Goal: Task Accomplishment & Management: Manage account settings

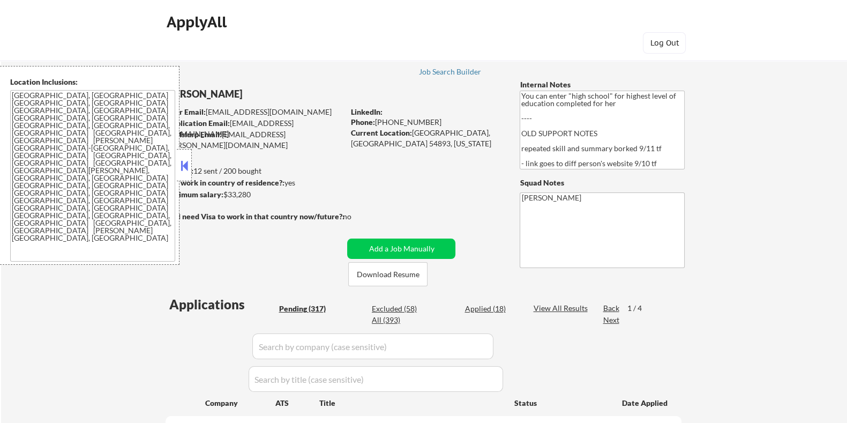
select select ""pending""
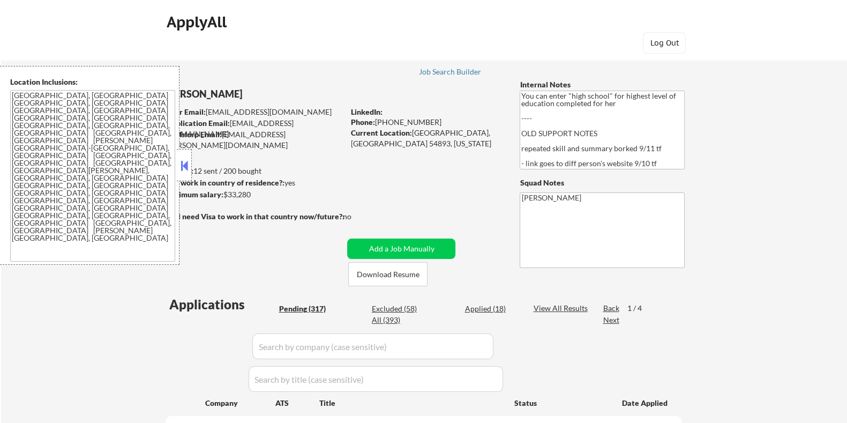
select select ""pending""
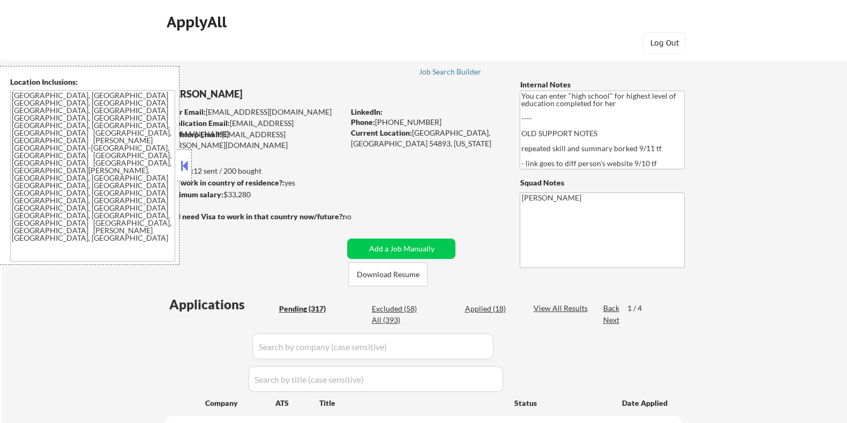
select select ""pending""
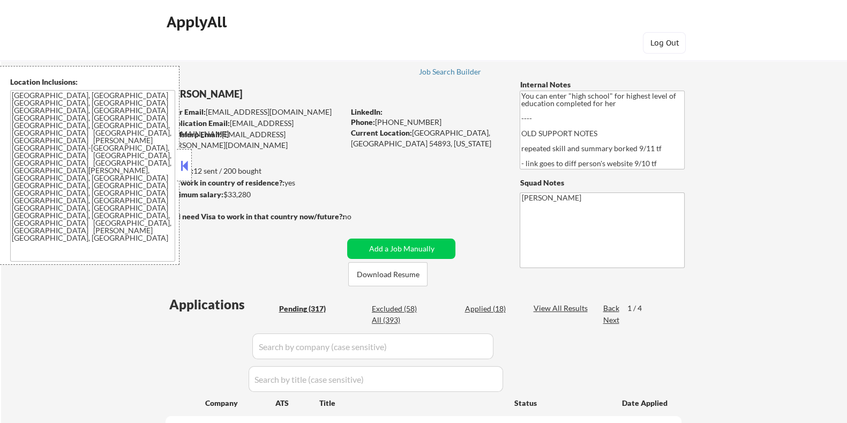
select select ""pending""
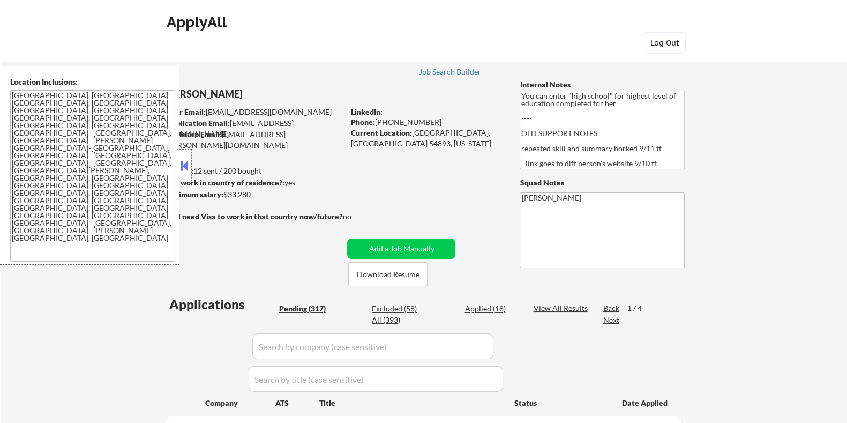
select select ""pending""
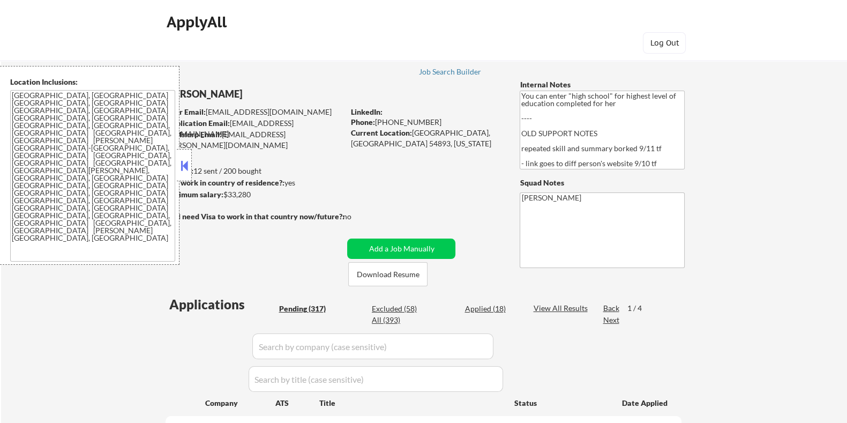
select select ""pending""
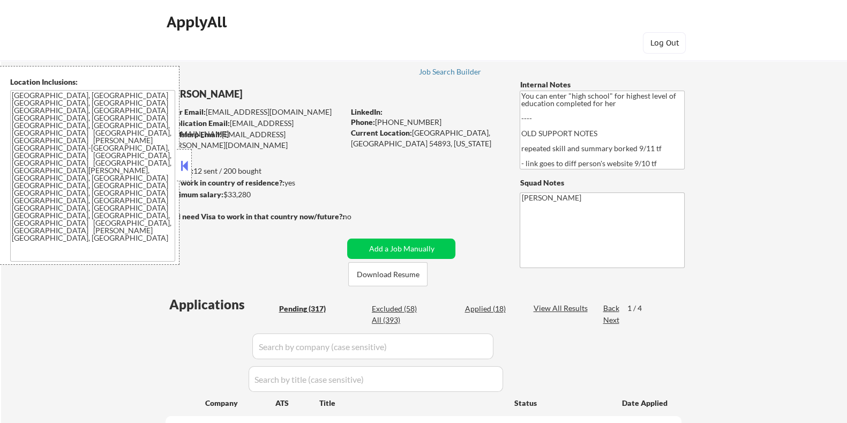
select select ""pending""
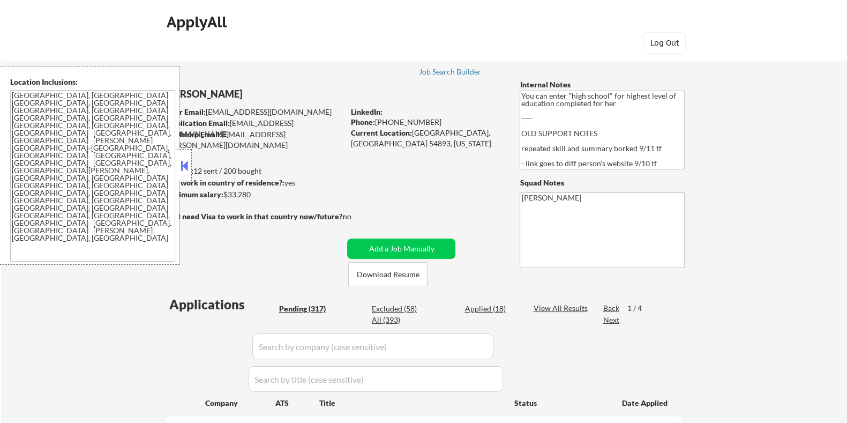
select select ""pending""
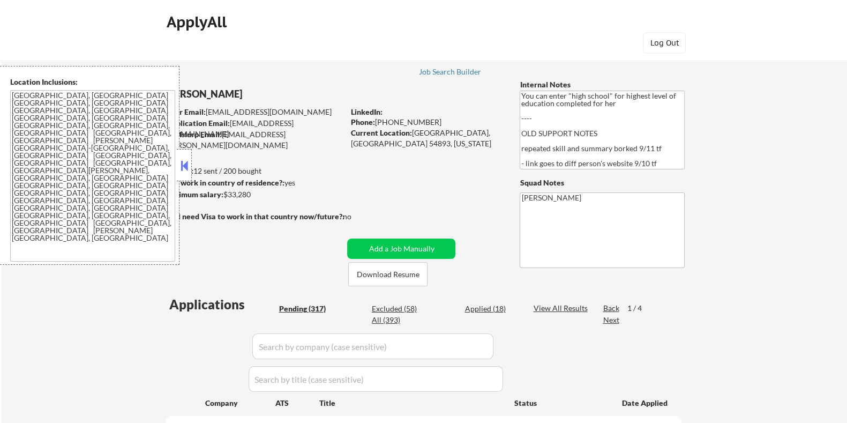
select select ""pending""
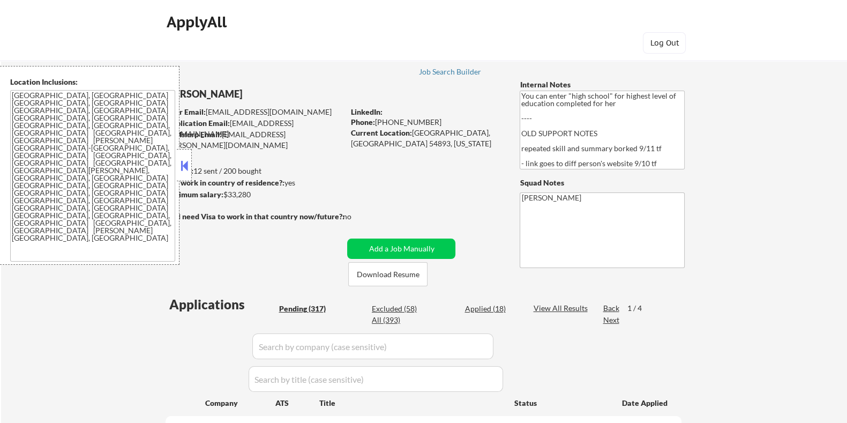
select select ""pending""
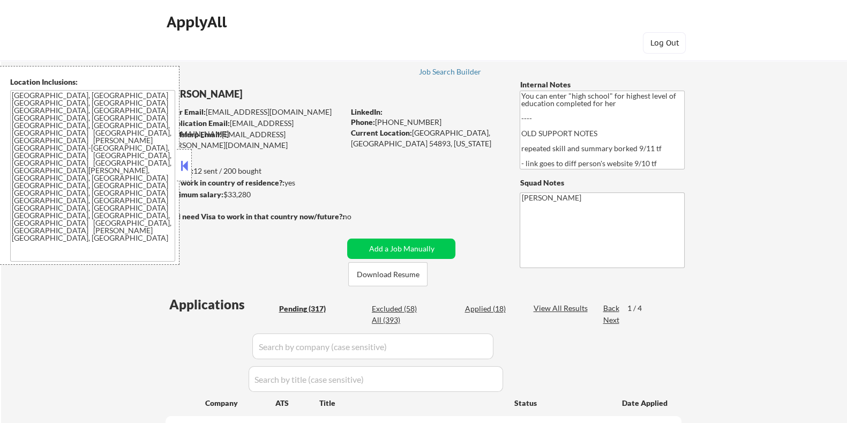
select select ""pending""
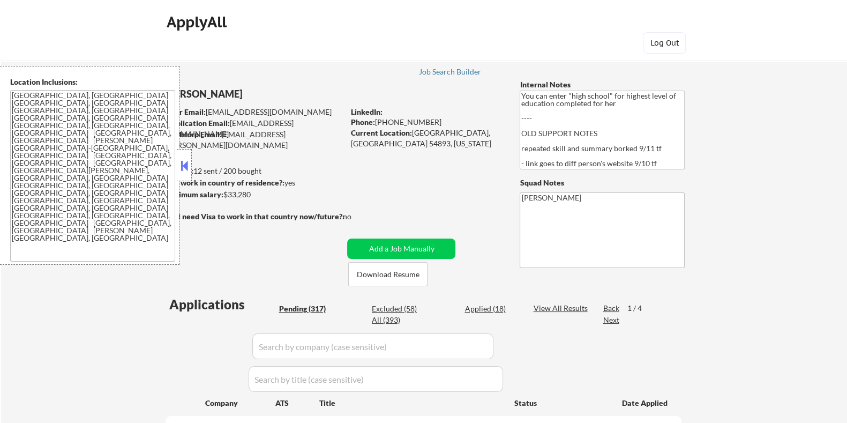
select select ""pending""
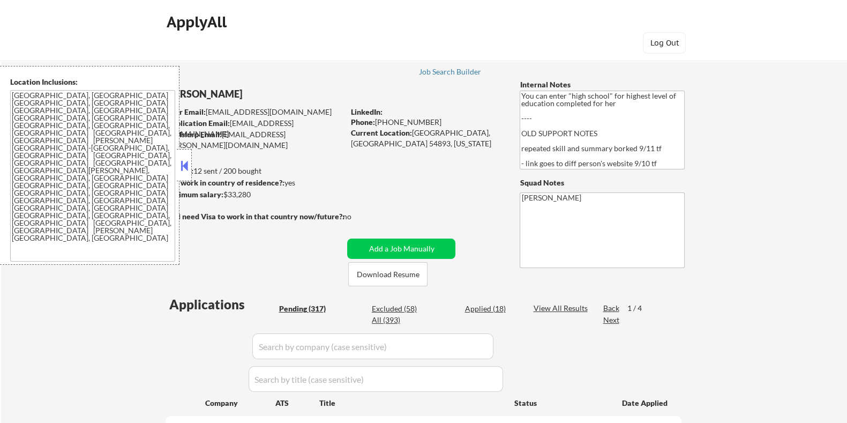
select select ""pending""
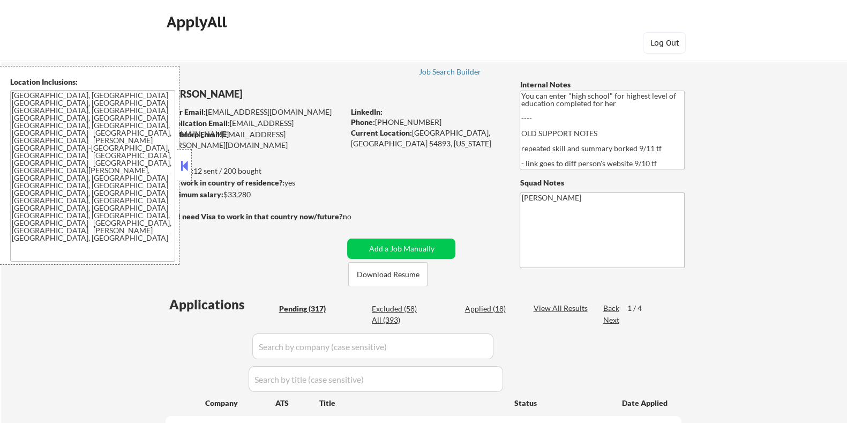
select select ""pending""
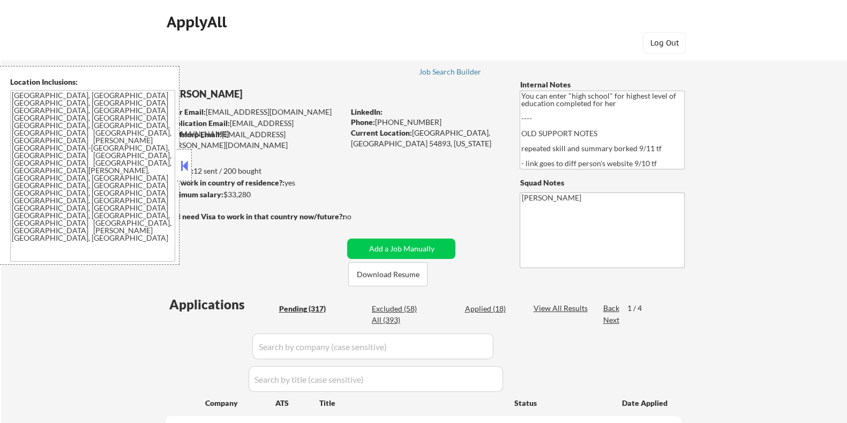
select select ""pending""
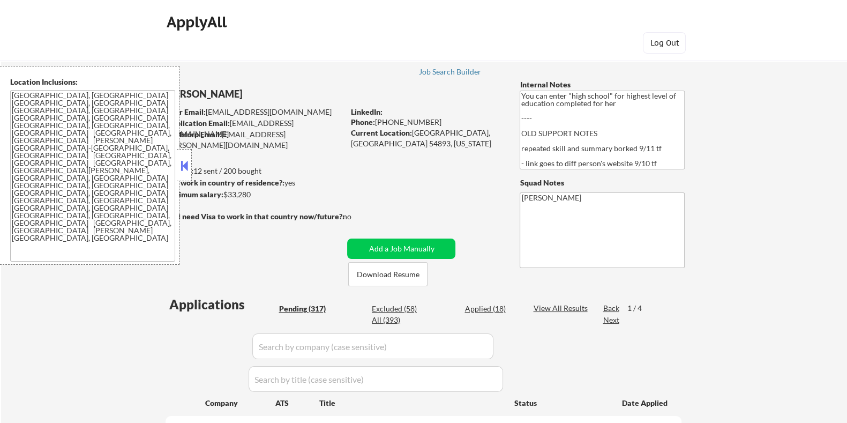
select select ""pending""
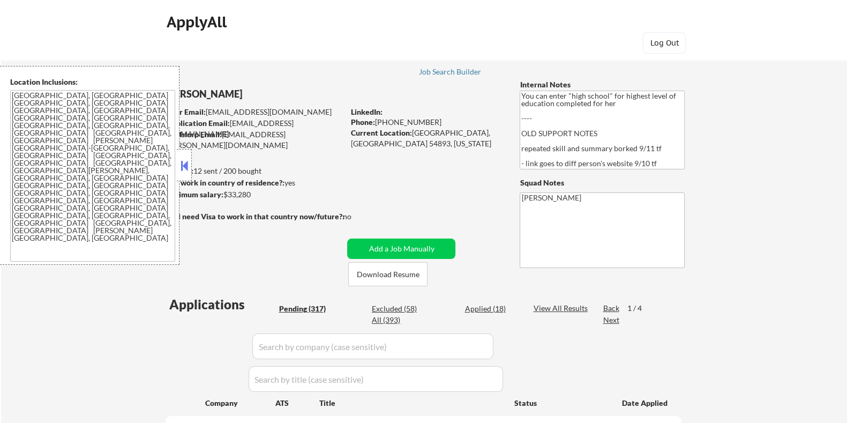
select select ""pending""
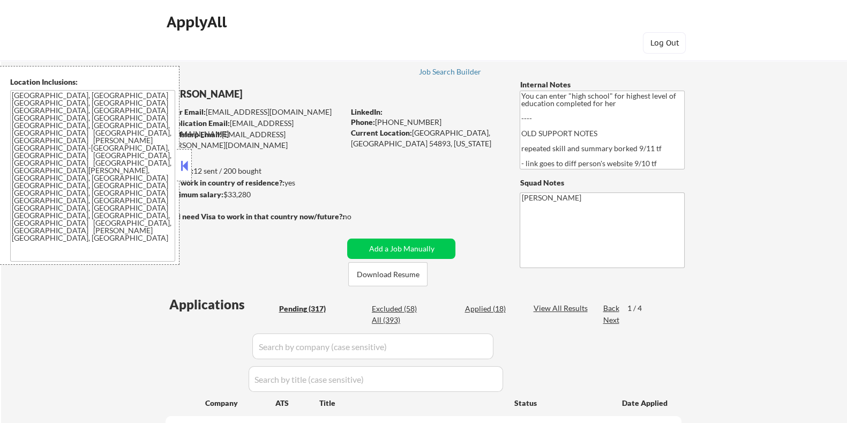
select select ""pending""
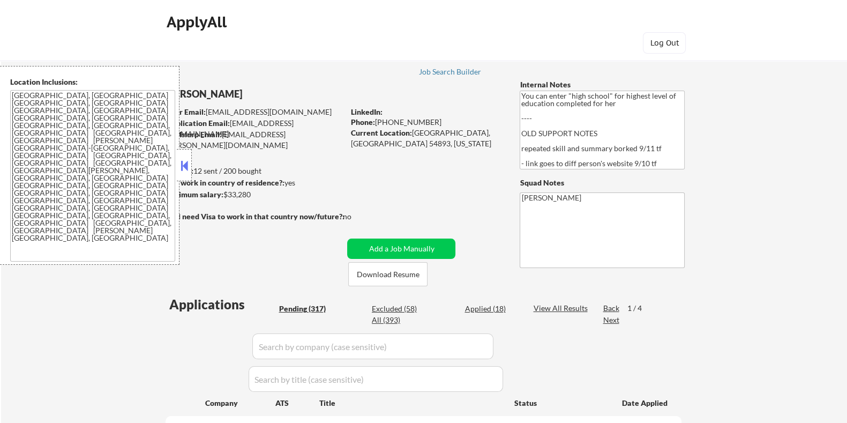
select select ""pending""
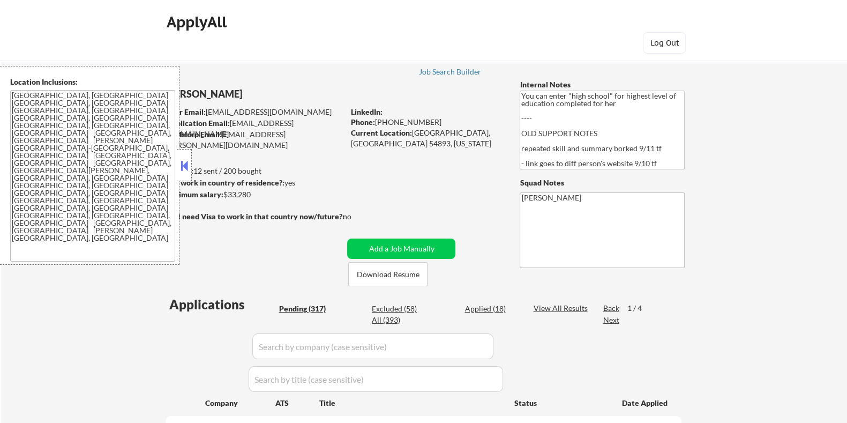
select select ""pending""
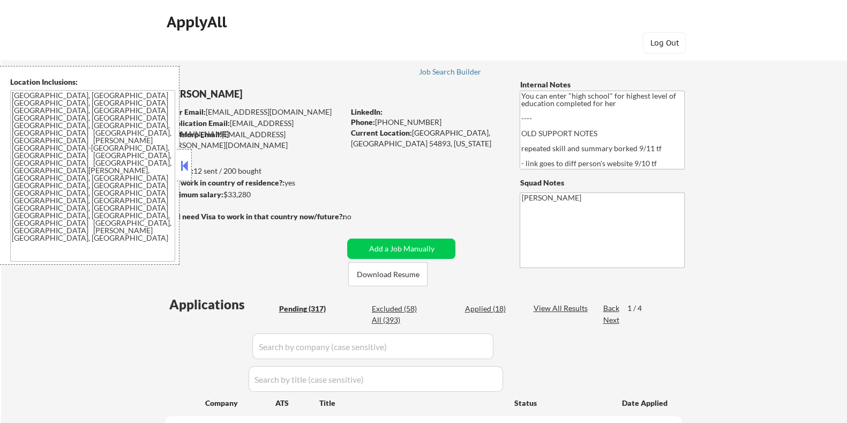
click at [318, 307] on div "Pending (317)" at bounding box center [306, 308] width 54 height 11
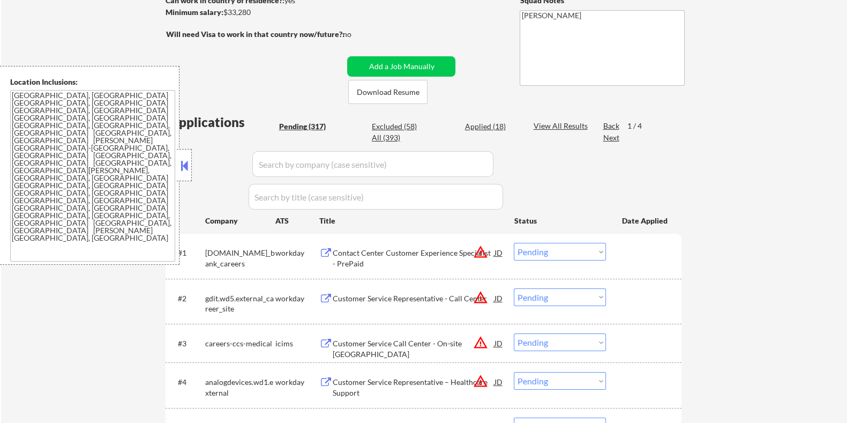
scroll to position [133, 0]
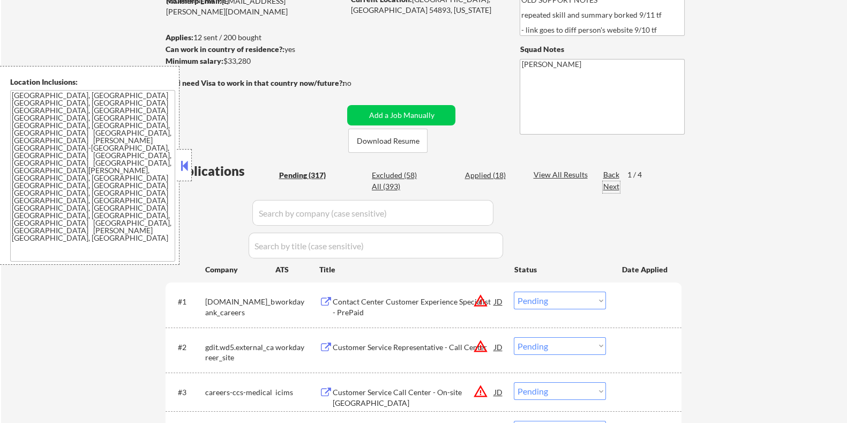
click at [614, 183] on div "Next" at bounding box center [611, 186] width 17 height 11
click at [614, 187] on div "Next" at bounding box center [611, 186] width 17 height 11
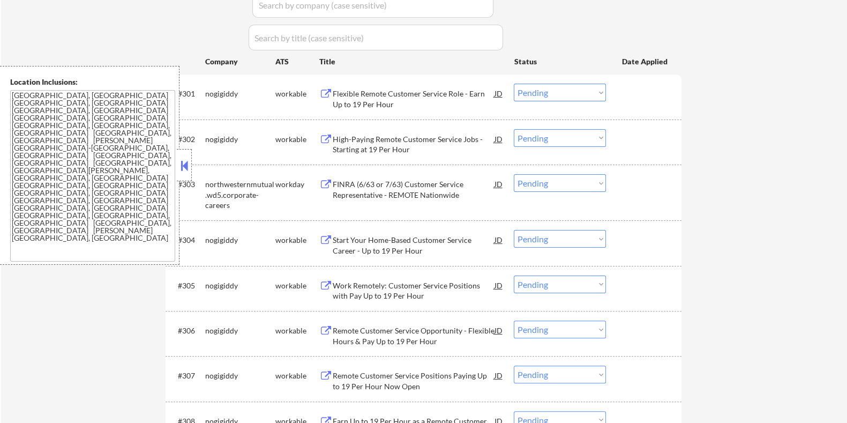
scroll to position [335, 0]
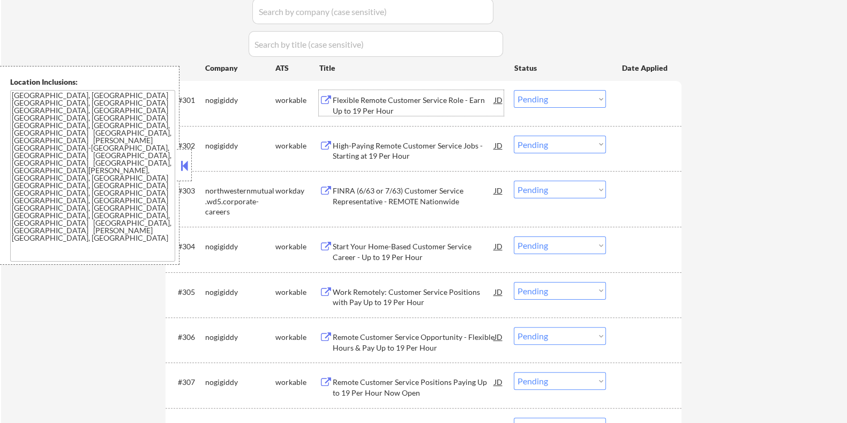
click at [354, 100] on div "Flexible Remote Customer Service Role - Earn Up to 19 Per Hour" at bounding box center [413, 105] width 162 height 21
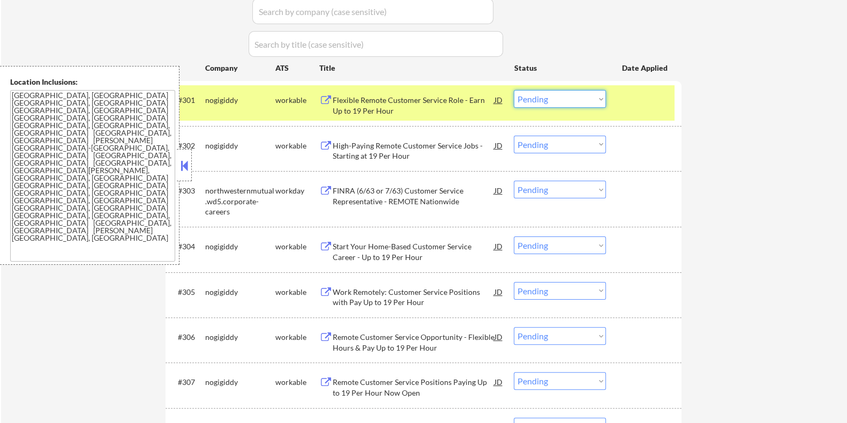
click at [556, 97] on select "Choose an option... Pending Applied Excluded (Questions) Excluded (Expired) Exc…" at bounding box center [560, 99] width 92 height 18
click at [514, 90] on select "Choose an option... Pending Applied Excluded (Questions) Excluded (Expired) Exc…" at bounding box center [560, 99] width 92 height 18
select select ""pending""
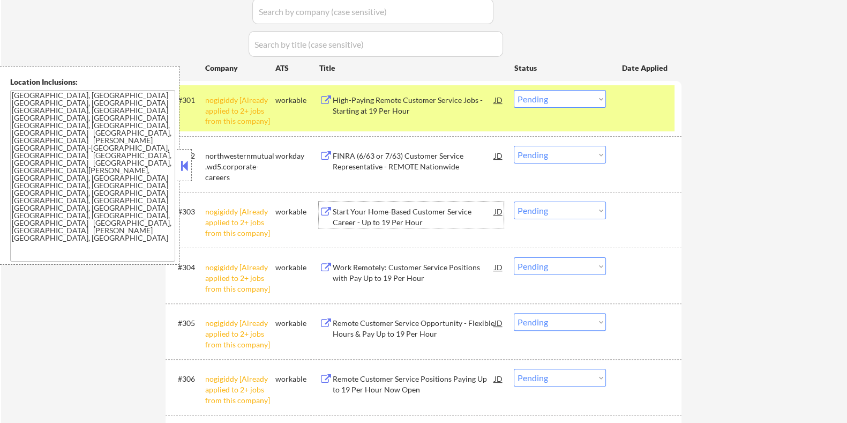
click at [368, 213] on div "Start Your Home-Based Customer Service Career - Up to 19 Per Hour" at bounding box center [413, 216] width 162 height 21
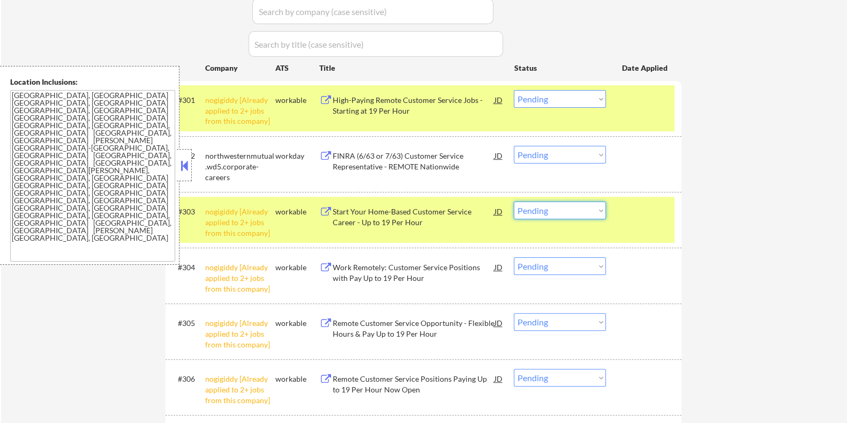
click at [568, 207] on select "Choose an option... Pending Applied Excluded (Questions) Excluded (Expired) Exc…" at bounding box center [560, 211] width 92 height 18
click at [514, 202] on select "Choose an option... Pending Applied Excluded (Questions) Excluded (Expired) Exc…" at bounding box center [560, 211] width 92 height 18
click at [426, 213] on div "Work Remotely: Customer Service Positions with Pay Up to 19 Per Hour" at bounding box center [413, 216] width 162 height 21
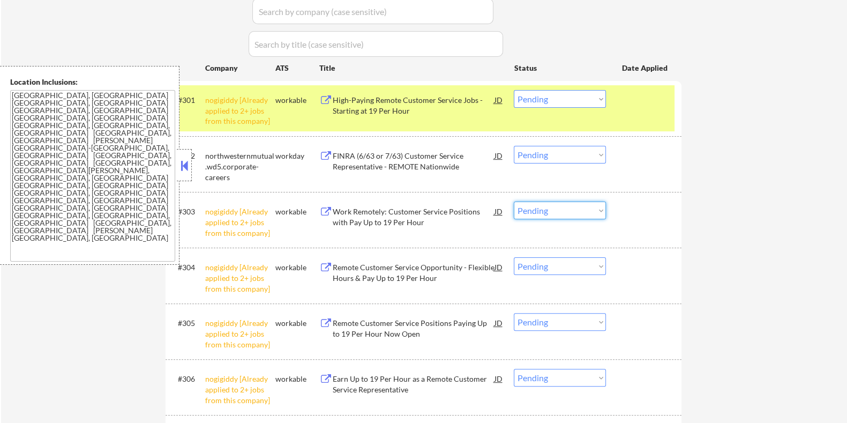
click at [549, 215] on select "Choose an option... Pending Applied Excluded (Questions) Excluded (Expired) Exc…" at bounding box center [560, 211] width 92 height 18
click at [514, 202] on select "Choose an option... Pending Applied Excluded (Questions) Excluded (Expired) Exc…" at bounding box center [560, 211] width 92 height 18
select select ""pending""
click at [587, 103] on select "Choose an option... Pending Applied Excluded (Questions) Excluded (Expired) Exc…" at bounding box center [560, 99] width 92 height 18
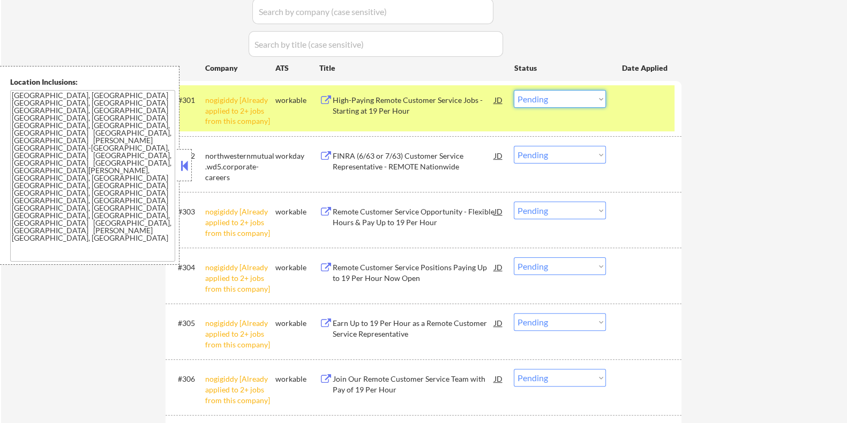
click at [587, 103] on select "Choose an option... Pending Applied Excluded (Questions) Excluded (Expired) Exc…" at bounding box center [560, 99] width 92 height 18
click at [514, 90] on select "Choose an option... Pending Applied Excluded (Questions) Excluded (Expired) Exc…" at bounding box center [560, 99] width 92 height 18
select select ""pending""
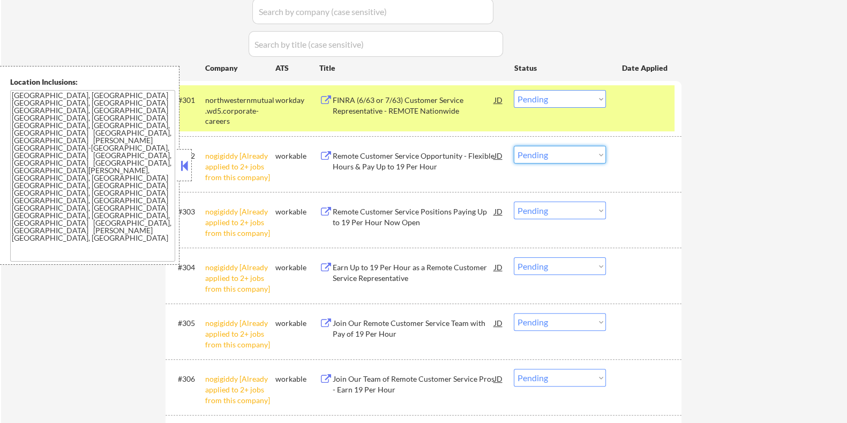
click at [568, 159] on select "Choose an option... Pending Applied Excluded (Questions) Excluded (Expired) Exc…" at bounding box center [560, 155] width 92 height 18
click at [514, 146] on select "Choose an option... Pending Applied Excluded (Questions) Excluded (Expired) Exc…" at bounding box center [560, 155] width 92 height 18
select select ""pending""
click at [564, 212] on select "Choose an option... Pending Applied Excluded (Questions) Excluded (Expired) Exc…" at bounding box center [560, 211] width 92 height 18
click at [514, 202] on select "Choose an option... Pending Applied Excluded (Questions) Excluded (Expired) Exc…" at bounding box center [560, 211] width 92 height 18
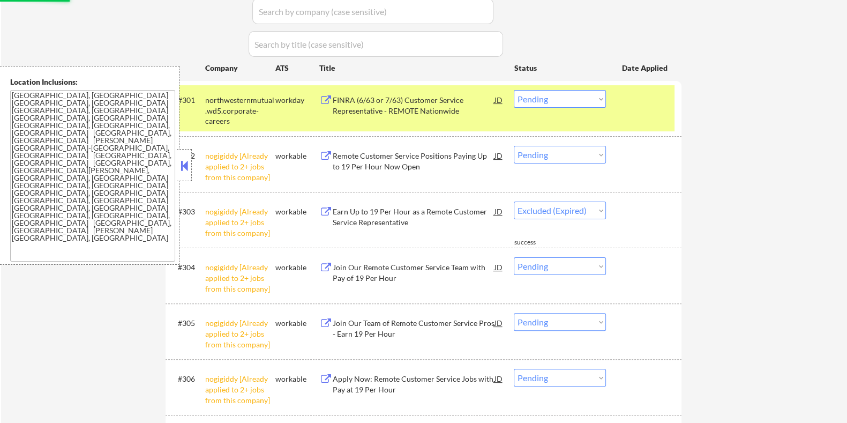
select select ""pending""
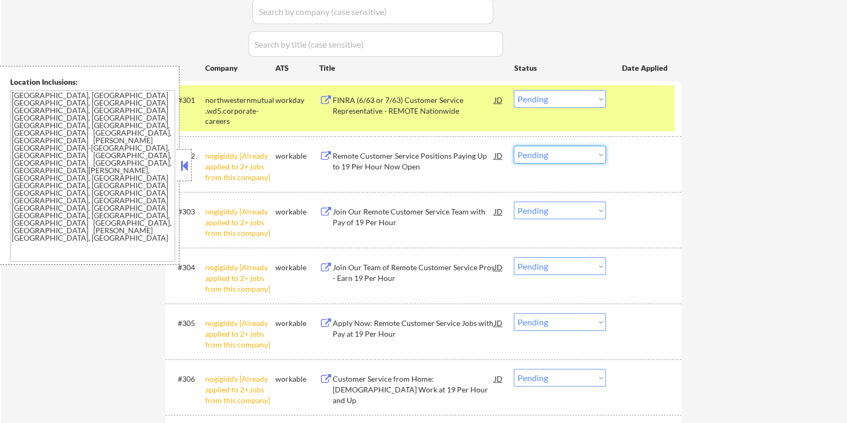
click at [571, 151] on select "Choose an option... Pending Applied Excluded (Questions) Excluded (Expired) Exc…" at bounding box center [560, 155] width 92 height 18
click at [571, 152] on select "Choose an option... Pending Applied Excluded (Questions) Excluded (Expired) Exc…" at bounding box center [560, 155] width 92 height 18
click at [571, 151] on select "Choose an option... Pending Applied Excluded (Questions) Excluded (Expired) Exc…" at bounding box center [560, 155] width 92 height 18
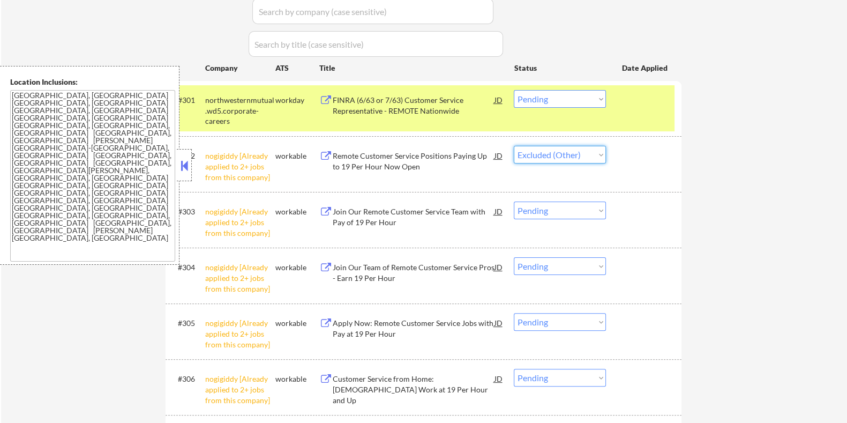
click at [514, 146] on select "Choose an option... Pending Applied Excluded (Questions) Excluded (Expired) Exc…" at bounding box center [560, 155] width 92 height 18
select select ""pending""
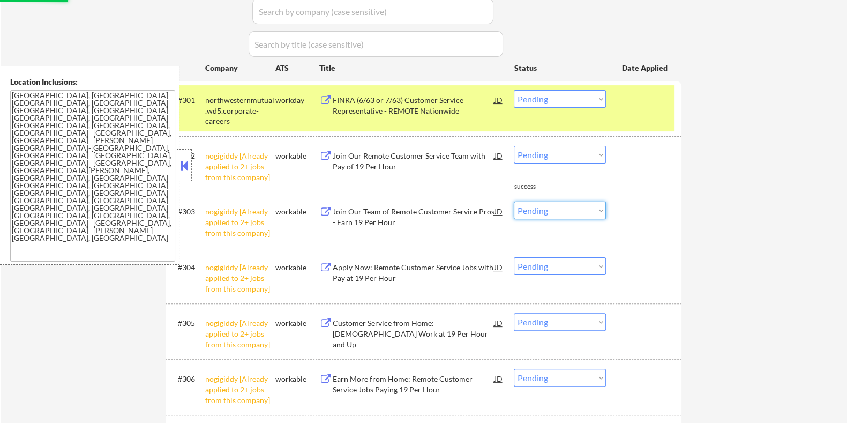
click at [554, 211] on select "Choose an option... Pending Applied Excluded (Questions) Excluded (Expired) Exc…" at bounding box center [560, 211] width 92 height 18
click at [514, 202] on select "Choose an option... Pending Applied Excluded (Questions) Excluded (Expired) Exc…" at bounding box center [560, 211] width 92 height 18
select select ""pending""
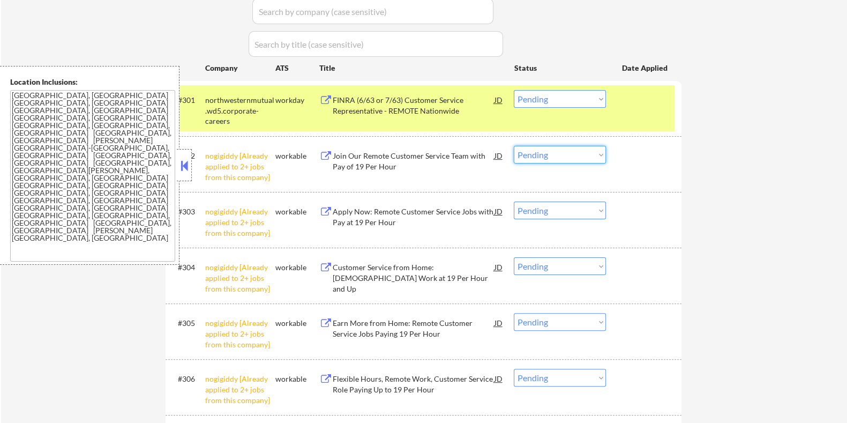
click at [555, 158] on select "Choose an option... Pending Applied Excluded (Questions) Excluded (Expired) Exc…" at bounding box center [560, 155] width 92 height 18
click at [514, 146] on select "Choose an option... Pending Applied Excluded (Questions) Excluded (Expired) Exc…" at bounding box center [560, 155] width 92 height 18
select select ""pending""
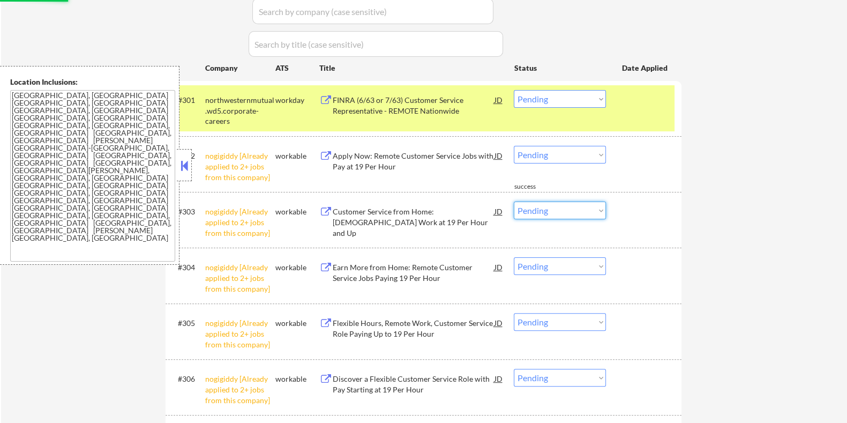
click at [564, 210] on select "Choose an option... Pending Applied Excluded (Questions) Excluded (Expired) Exc…" at bounding box center [560, 211] width 92 height 18
click at [514, 202] on select "Choose an option... Pending Applied Excluded (Questions) Excluded (Expired) Exc…" at bounding box center [560, 211] width 92 height 18
select select ""pending""
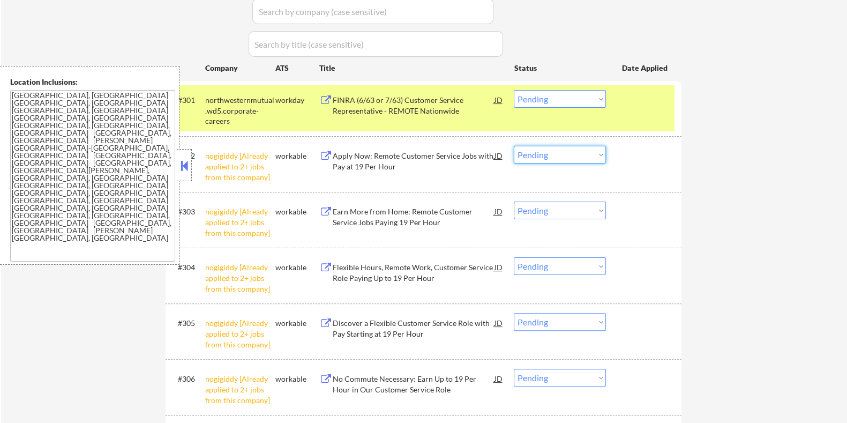
click at [560, 154] on select "Choose an option... Pending Applied Excluded (Questions) Excluded (Expired) Exc…" at bounding box center [560, 155] width 92 height 18
click at [514, 146] on select "Choose an option... Pending Applied Excluded (Questions) Excluded (Expired) Exc…" at bounding box center [560, 155] width 92 height 18
click at [566, 151] on select "Choose an option... Pending Applied Excluded (Questions) Excluded (Expired) Exc…" at bounding box center [560, 155] width 92 height 18
click at [514, 146] on select "Choose an option... Pending Applied Excluded (Questions) Excluded (Expired) Exc…" at bounding box center [560, 155] width 92 height 18
click at [591, 297] on div "#304 nogigiddy [Already applied to 2+ jobs from this company] workable Discover…" at bounding box center [422, 275] width 506 height 46
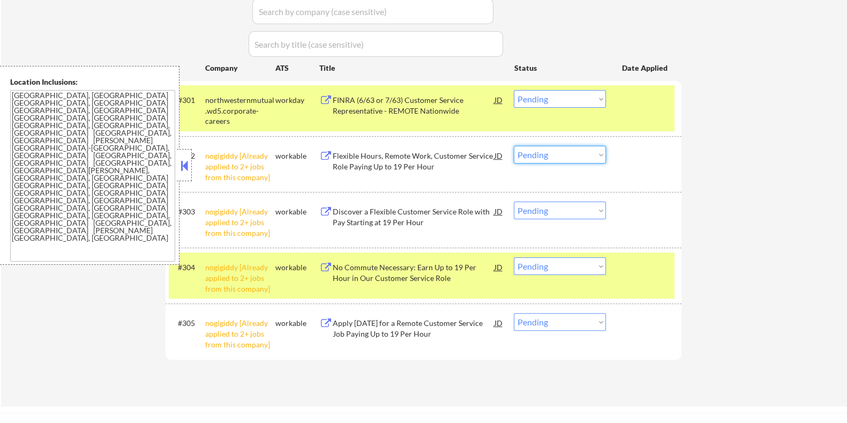
click at [569, 161] on select "Choose an option... Pending Applied Excluded (Questions) Excluded (Expired) Exc…" at bounding box center [560, 155] width 92 height 18
click at [514, 146] on select "Choose an option... Pending Applied Excluded (Questions) Excluded (Expired) Exc…" at bounding box center [560, 155] width 92 height 18
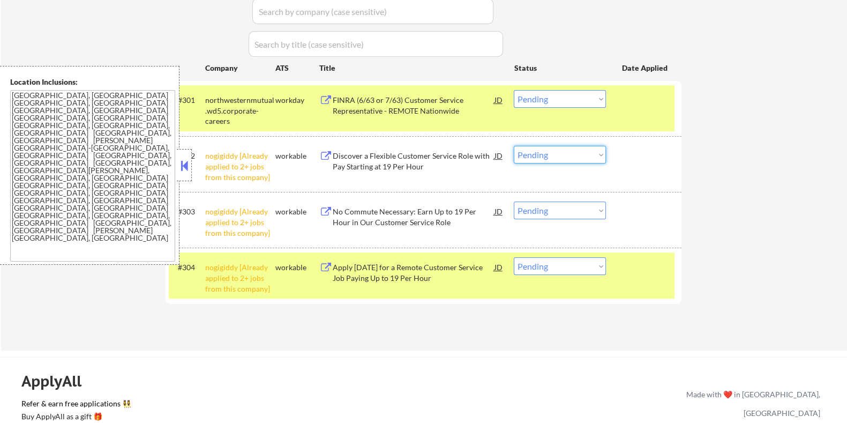
click at [561, 157] on select "Choose an option... Pending Applied Excluded (Questions) Excluded (Expired) Exc…" at bounding box center [560, 155] width 92 height 18
click at [514, 146] on select "Choose an option... Pending Applied Excluded (Questions) Excluded (Expired) Exc…" at bounding box center [560, 155] width 92 height 18
select select ""pending""
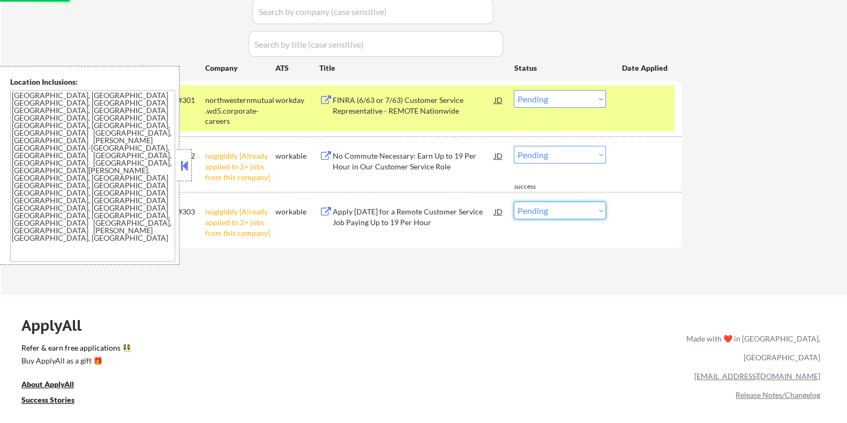
click at [568, 209] on select "Choose an option... Pending Applied Excluded (Questions) Excluded (Expired) Exc…" at bounding box center [560, 211] width 92 height 18
select select ""excluded__other_""
click at [514, 202] on select "Choose an option... Pending Applied Excluded (Questions) Excluded (Expired) Exc…" at bounding box center [560, 211] width 92 height 18
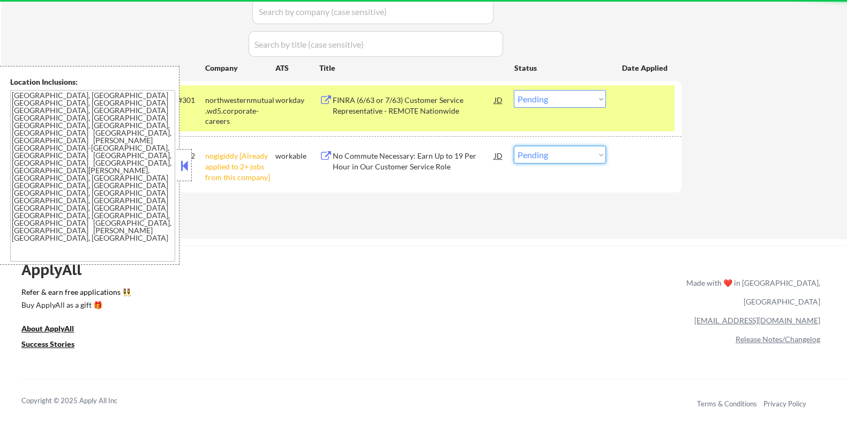
click at [571, 159] on select "Choose an option... Pending Applied Excluded (Questions) Excluded (Expired) Exc…" at bounding box center [560, 155] width 92 height 18
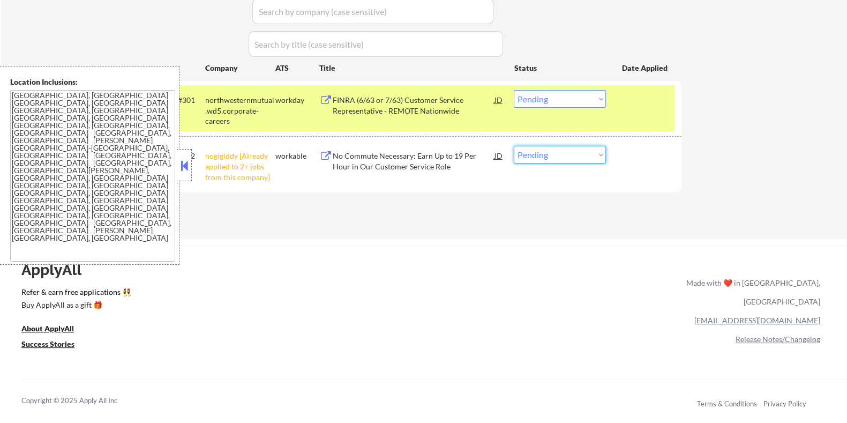
select select ""excluded__other_""
click at [514, 146] on select "Choose an option... Pending Applied Excluded (Questions) Excluded (Expired) Exc…" at bounding box center [560, 155] width 92 height 18
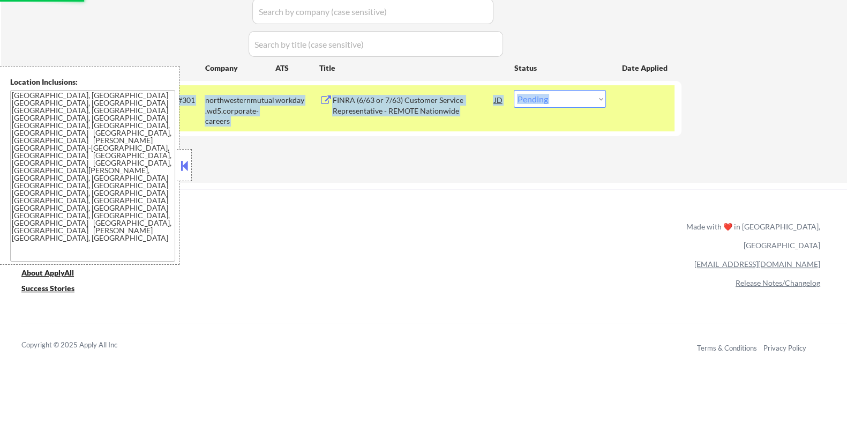
drag, startPoint x: 570, startPoint y: 143, endPoint x: 468, endPoint y: 87, distance: 116.4
click at [468, 87] on div "Applications Pending (301) Excluded (72) Applied (20) All (393) View All Result…" at bounding box center [424, 61] width 516 height 202
click at [431, 98] on div "FINRA (6/63 or 7/63) Customer Service Representative - REMOTE Nationwide" at bounding box center [413, 105] width 162 height 21
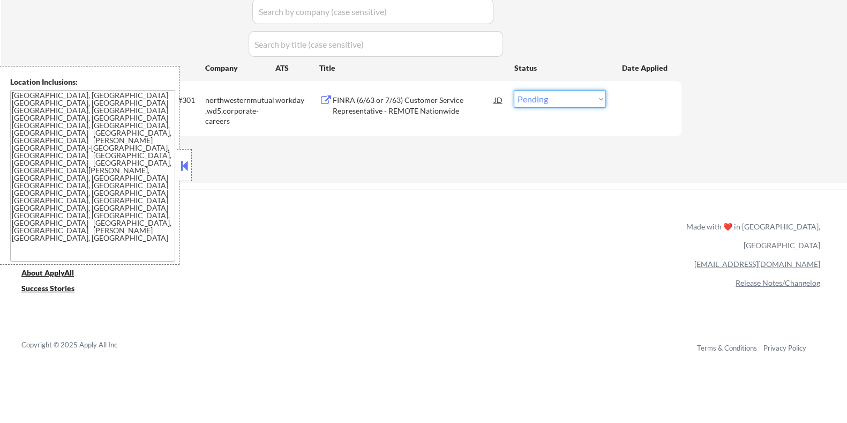
click at [571, 103] on select "Choose an option... Pending Applied Excluded (Questions) Excluded (Expired) Exc…" at bounding box center [560, 99] width 92 height 18
click at [514, 90] on select "Choose an option... Pending Applied Excluded (Questions) Excluded (Expired) Exc…" at bounding box center [560, 99] width 92 height 18
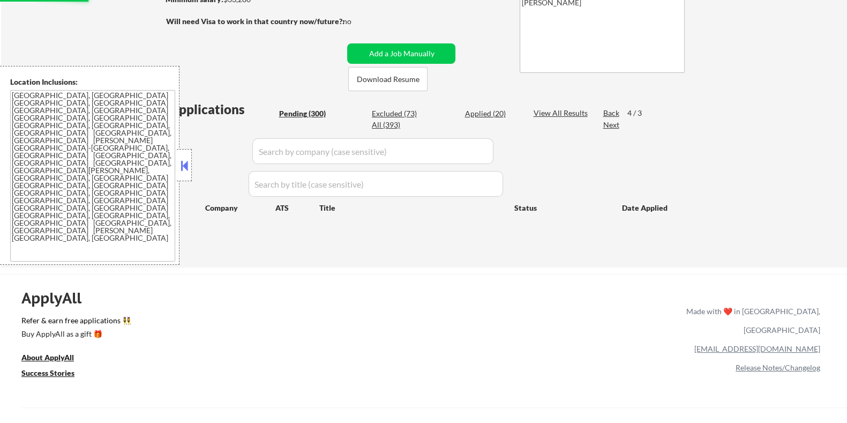
scroll to position [164, 0]
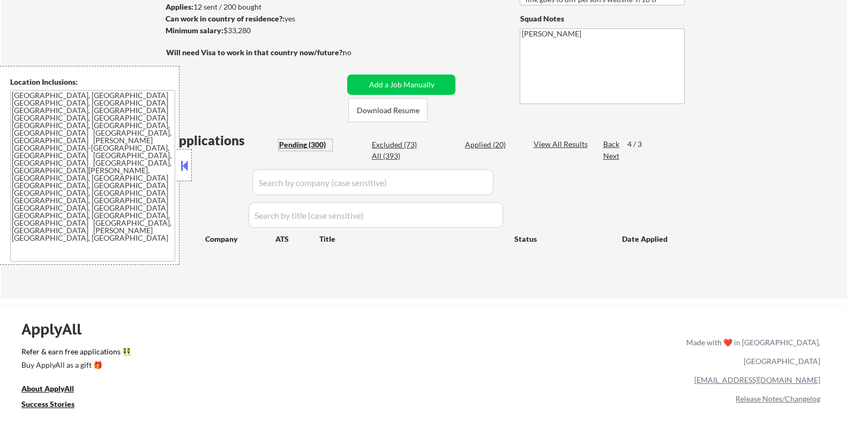
click at [314, 144] on div "Pending (300)" at bounding box center [306, 144] width 54 height 11
select select ""pending""
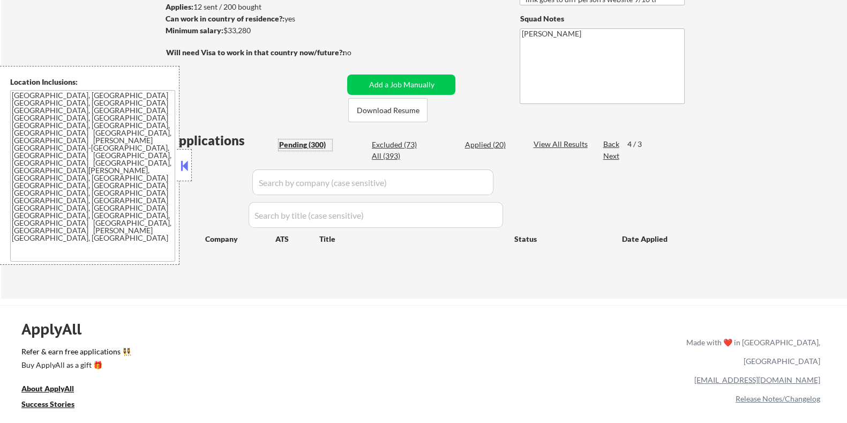
select select ""pending""
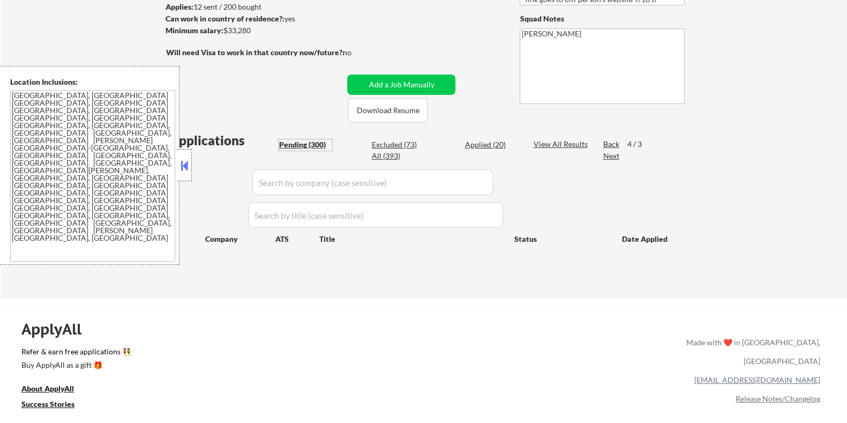
select select ""pending""
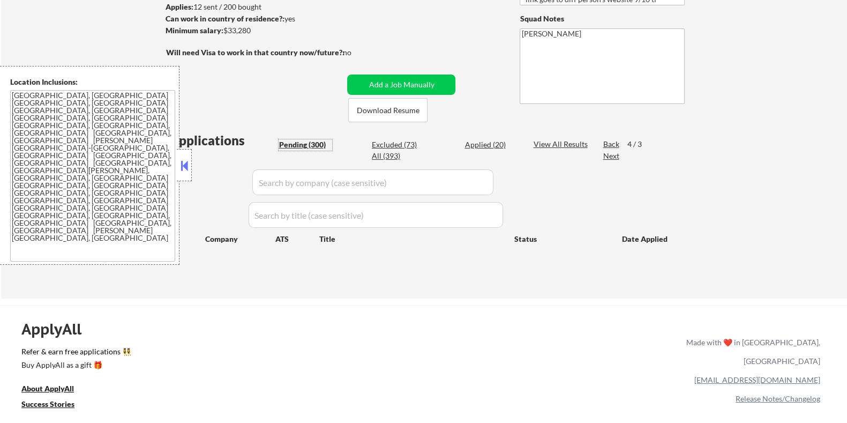
select select ""pending""
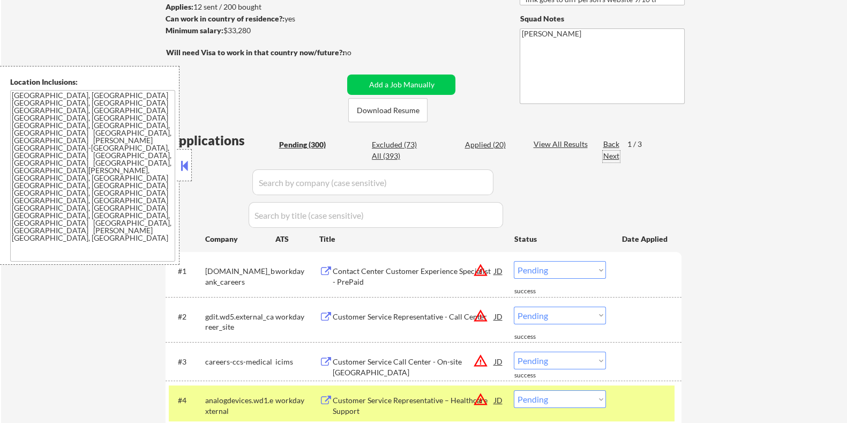
click at [615, 154] on div "Next" at bounding box center [611, 156] width 17 height 11
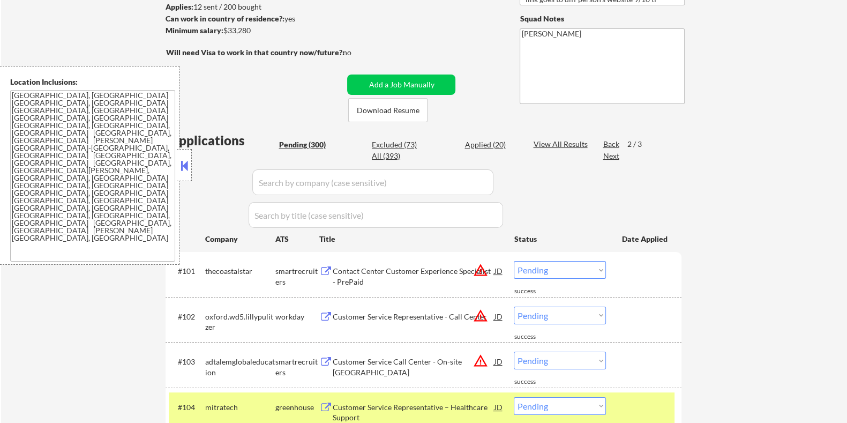
click at [615, 154] on div "Next" at bounding box center [611, 156] width 17 height 11
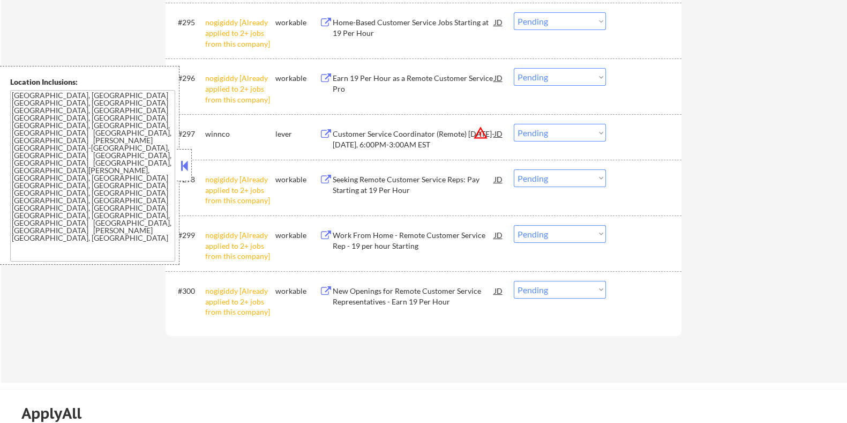
scroll to position [4848, 0]
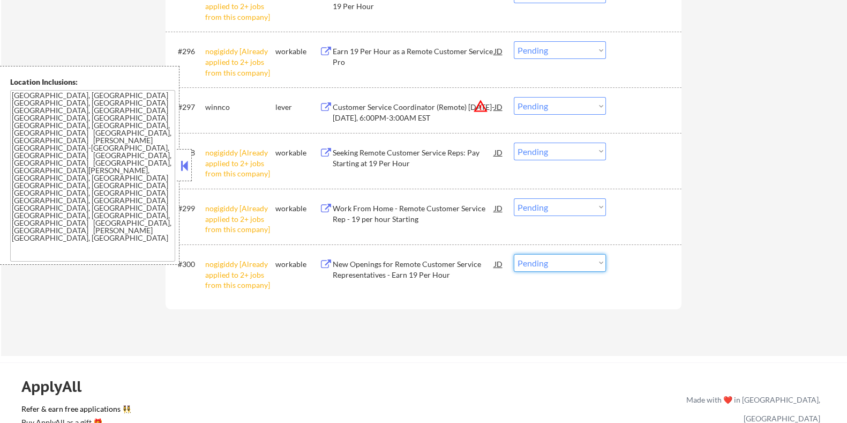
click at [584, 264] on select "Choose an option... Pending Applied Excluded (Questions) Excluded (Expired) Exc…" at bounding box center [560, 263] width 92 height 18
select select ""excluded__other_""
click at [514, 254] on select "Choose an option... Pending Applied Excluded (Questions) Excluded (Expired) Exc…" at bounding box center [560, 263] width 92 height 18
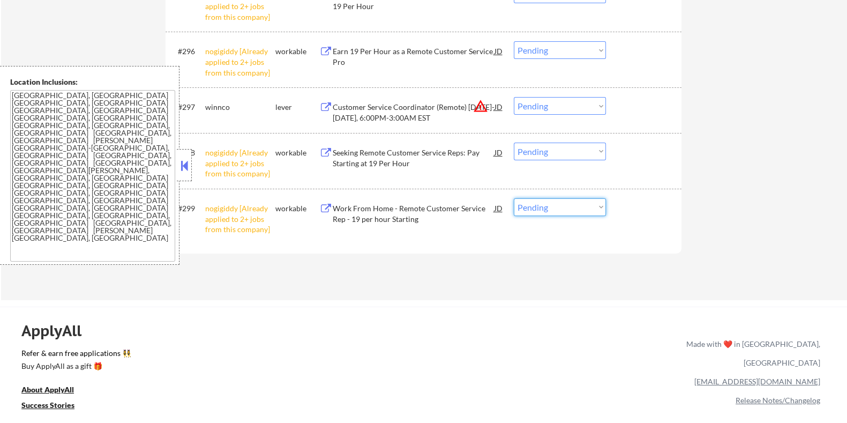
click at [565, 210] on select "Choose an option... Pending Applied Excluded (Questions) Excluded (Expired) Exc…" at bounding box center [560, 207] width 92 height 18
select select ""excluded__other_""
click at [514, 198] on select "Choose an option... Pending Applied Excluded (Questions) Excluded (Expired) Exc…" at bounding box center [560, 207] width 92 height 18
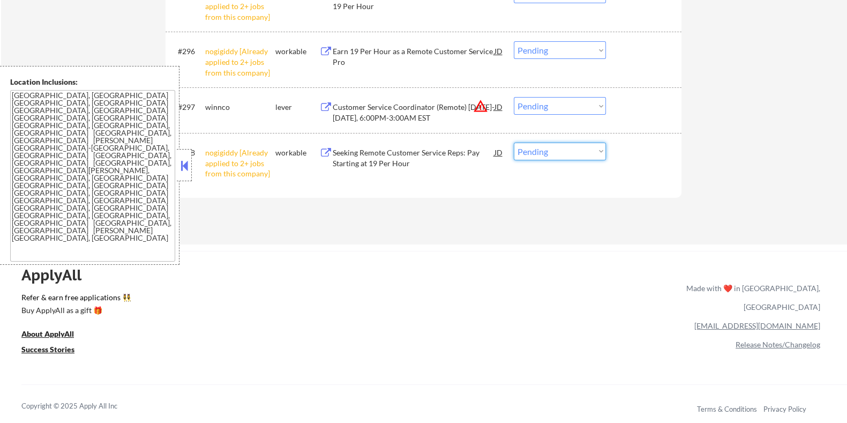
click at [574, 152] on select "Choose an option... Pending Applied Excluded (Questions) Excluded (Expired) Exc…" at bounding box center [560, 152] width 92 height 18
select select ""excluded__other_""
click at [514, 143] on select "Choose an option... Pending Applied Excluded (Questions) Excluded (Expired) Exc…" at bounding box center [560, 152] width 92 height 18
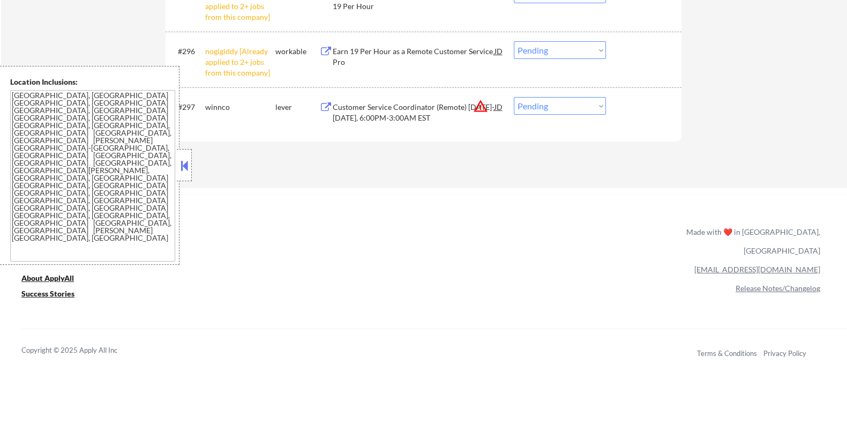
click at [571, 56] on select "Choose an option... Pending Applied Excluded (Questions) Excluded (Expired) Exc…" at bounding box center [560, 50] width 92 height 18
click at [514, 41] on select "Choose an option... Pending Applied Excluded (Questions) Excluded (Expired) Exc…" at bounding box center [560, 50] width 92 height 18
select select ""pending""
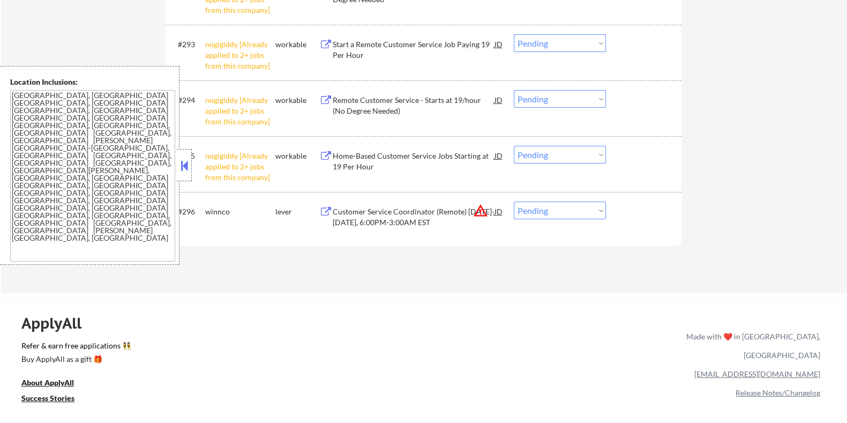
scroll to position [4687, 0]
click at [601, 155] on select "Choose an option... Pending Applied Excluded (Questions) Excluded (Expired) Exc…" at bounding box center [560, 155] width 92 height 18
click at [514, 146] on select "Choose an option... Pending Applied Excluded (Questions) Excluded (Expired) Exc…" at bounding box center [560, 155] width 92 height 18
select select ""pending""
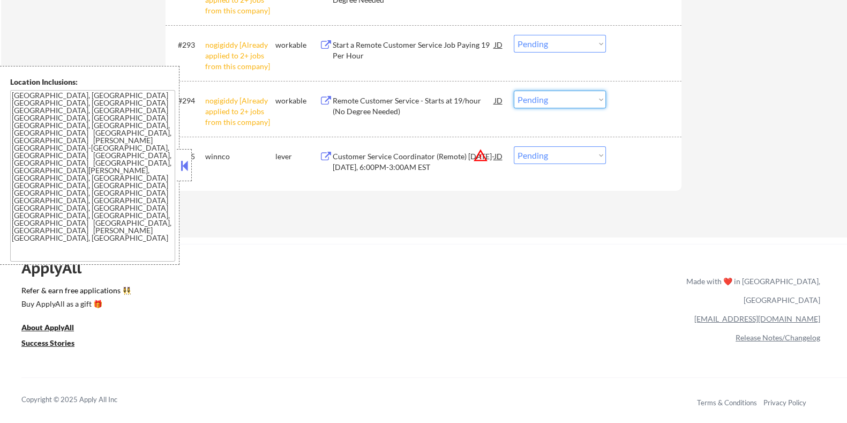
click at [582, 103] on select "Choose an option... Pending Applied Excluded (Questions) Excluded (Expired) Exc…" at bounding box center [560, 100] width 92 height 18
click at [514, 91] on select "Choose an option... Pending Applied Excluded (Questions) Excluded (Expired) Exc…" at bounding box center [560, 100] width 92 height 18
select select ""pending""
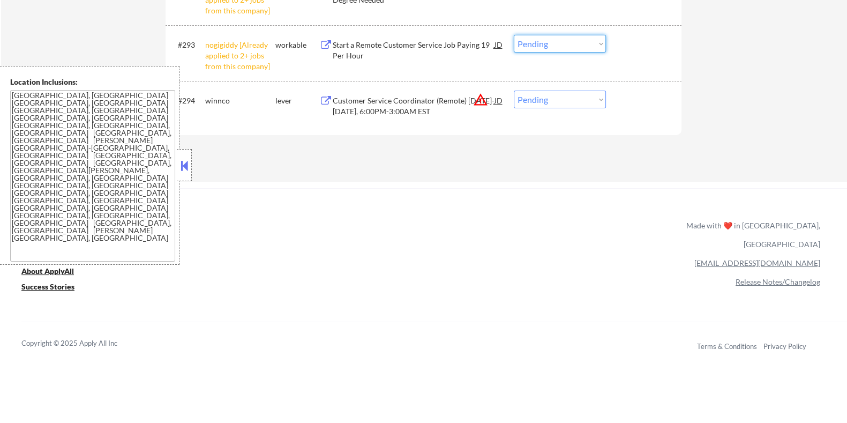
click at [565, 49] on select "Choose an option... Pending Applied Excluded (Questions) Excluded (Expired) Exc…" at bounding box center [560, 44] width 92 height 18
click at [514, 35] on select "Choose an option... Pending Applied Excluded (Questions) Excluded (Expired) Exc…" at bounding box center [560, 44] width 92 height 18
select select ""pending""
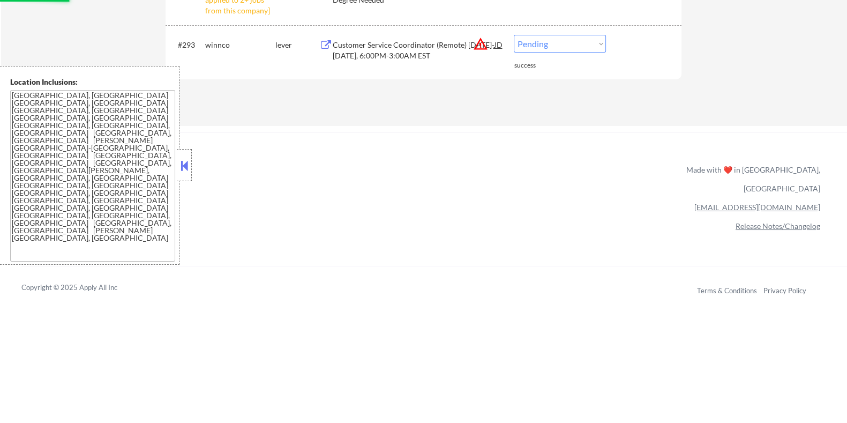
click at [587, 29] on div "#293 winnco lever Customer Service Coordinator (Remote) Monday-Friday, 6:00PM-3…" at bounding box center [424, 47] width 516 height 45
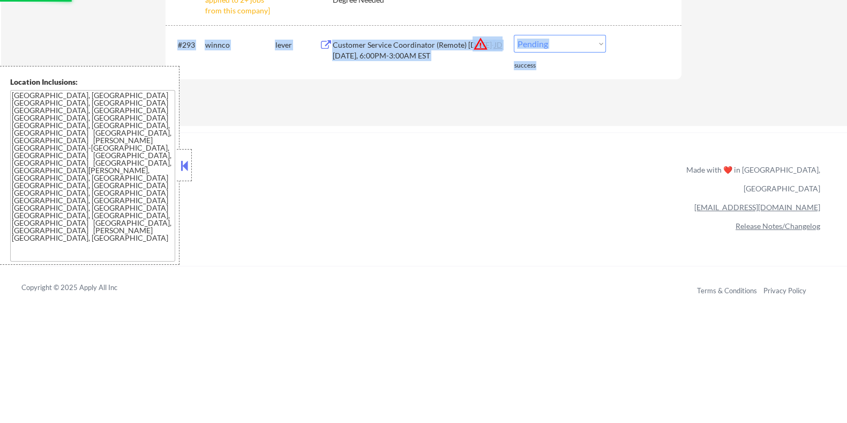
drag, startPoint x: 587, startPoint y: 29, endPoint x: 587, endPoint y: -9, distance: 38.1
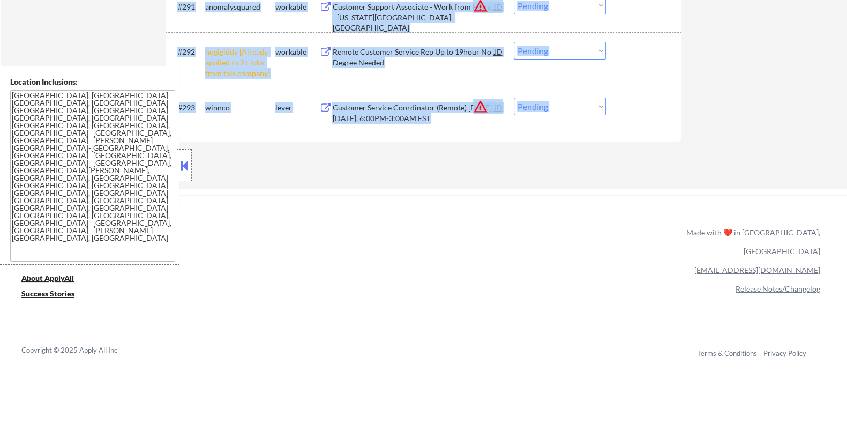
click at [652, 35] on div "#292 nogigiddy [Already applied to 2+ jobs from this company] workable Remote C…" at bounding box center [424, 60] width 516 height 56
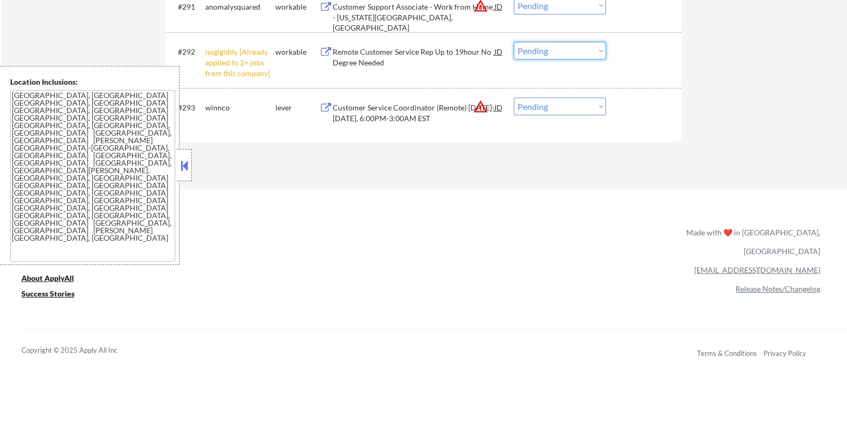
click at [597, 55] on select "Choose an option... Pending Applied Excluded (Questions) Excluded (Expired) Exc…" at bounding box center [560, 51] width 92 height 18
click at [514, 42] on select "Choose an option... Pending Applied Excluded (Questions) Excluded (Expired) Exc…" at bounding box center [560, 51] width 92 height 18
select select ""pending""
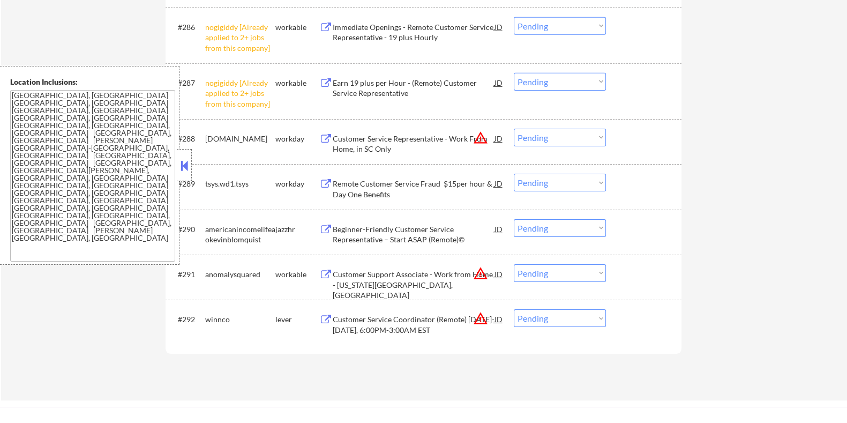
scroll to position [4357, 0]
click at [597, 88] on select "Choose an option... Pending Applied Excluded (Questions) Excluded (Expired) Exc…" at bounding box center [560, 82] width 92 height 18
click at [514, 73] on select "Choose an option... Pending Applied Excluded (Questions) Excluded (Expired) Exc…" at bounding box center [560, 82] width 92 height 18
select select ""pending""
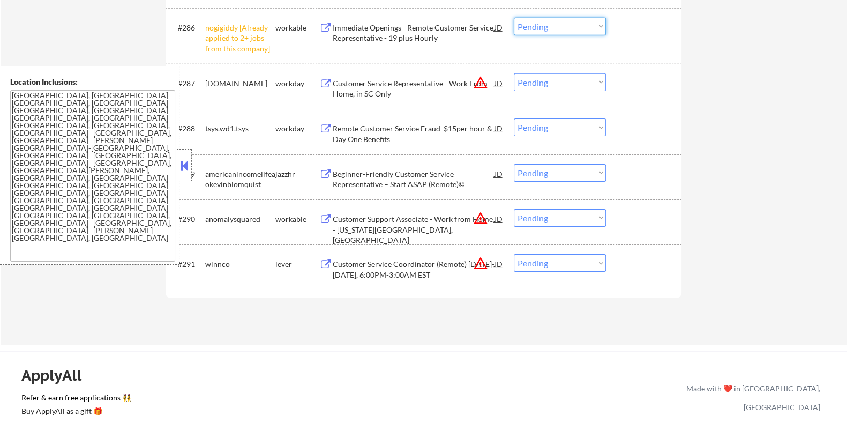
click at [567, 31] on select "Choose an option... Pending Applied Excluded (Questions) Excluded (Expired) Exc…" at bounding box center [560, 27] width 92 height 18
click at [514, 18] on select "Choose an option... Pending Applied Excluded (Questions) Excluded (Expired) Exc…" at bounding box center [560, 27] width 92 height 18
select select ""pending""
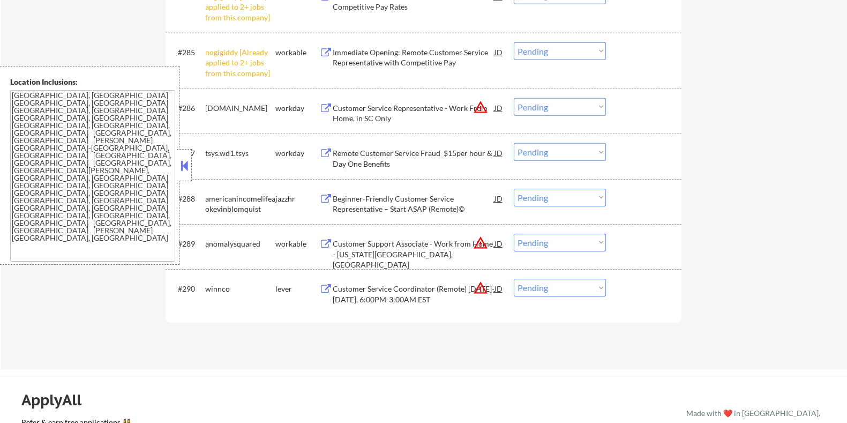
scroll to position [4249, 0]
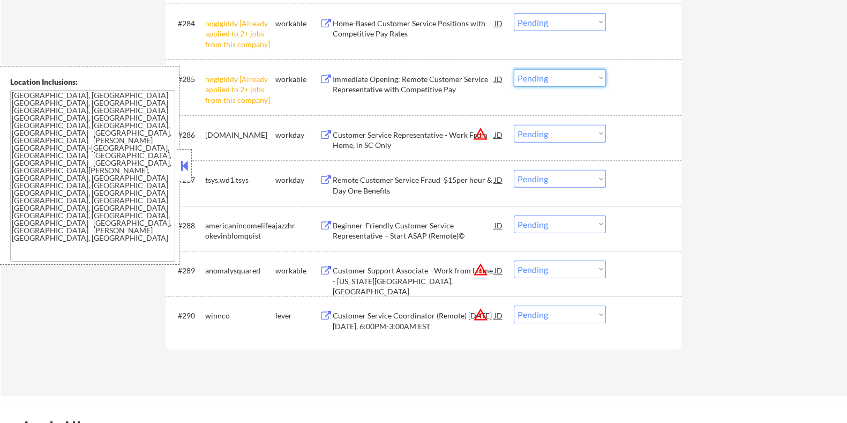
click at [572, 84] on select "Choose an option... Pending Applied Excluded (Questions) Excluded (Expired) Exc…" at bounding box center [560, 78] width 92 height 18
click at [514, 69] on select "Choose an option... Pending Applied Excluded (Questions) Excluded (Expired) Exc…" at bounding box center [560, 78] width 92 height 18
select select ""pending""
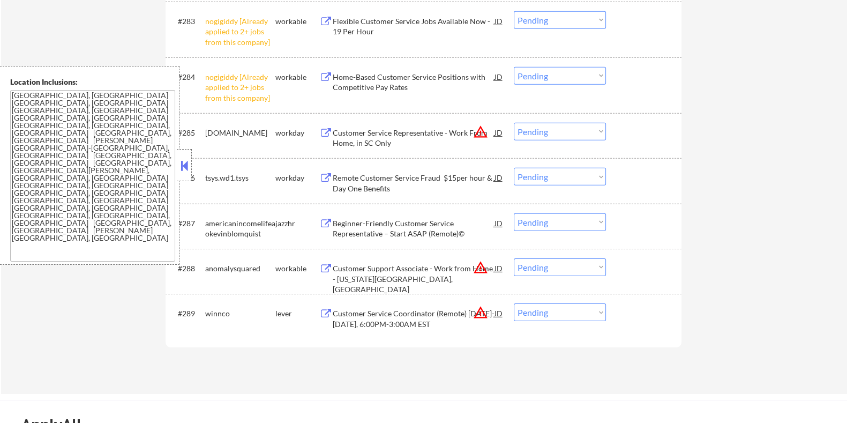
scroll to position [4169, 0]
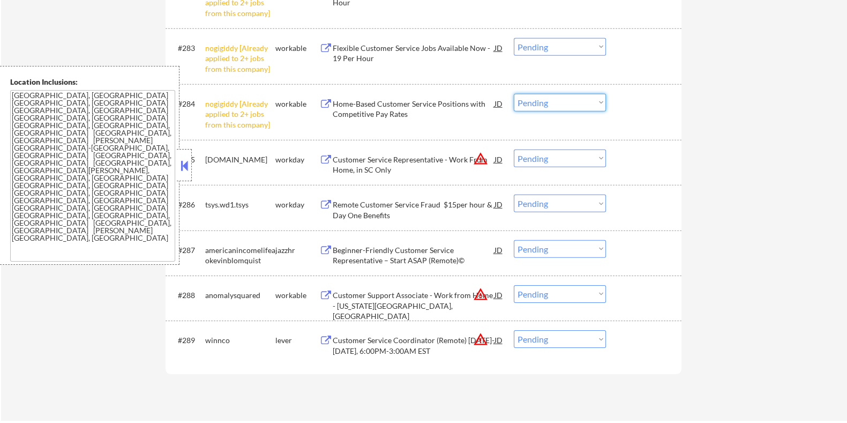
click at [558, 105] on select "Choose an option... Pending Applied Excluded (Questions) Excluded (Expired) Exc…" at bounding box center [560, 103] width 92 height 18
click at [514, 94] on select "Choose an option... Pending Applied Excluded (Questions) Excluded (Expired) Exc…" at bounding box center [560, 103] width 92 height 18
select select ""pending""
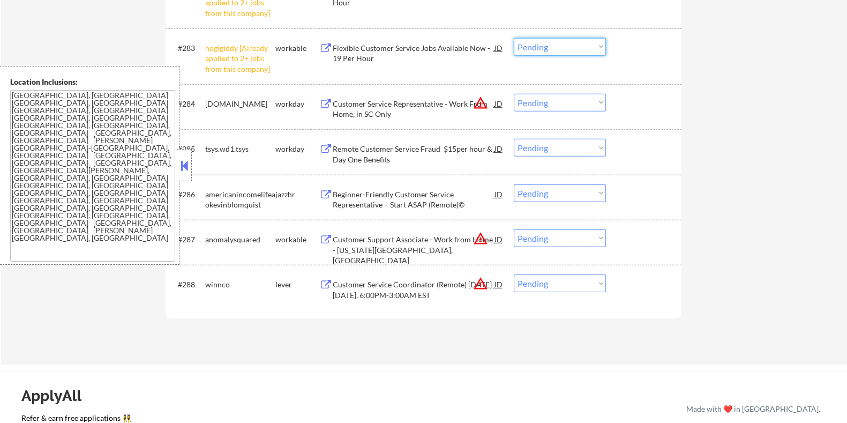
click at [586, 49] on select "Choose an option... Pending Applied Excluded (Questions) Excluded (Expired) Exc…" at bounding box center [560, 47] width 92 height 18
click at [514, 38] on select "Choose an option... Pending Applied Excluded (Questions) Excluded (Expired) Exc…" at bounding box center [560, 47] width 92 height 18
select select ""pending""
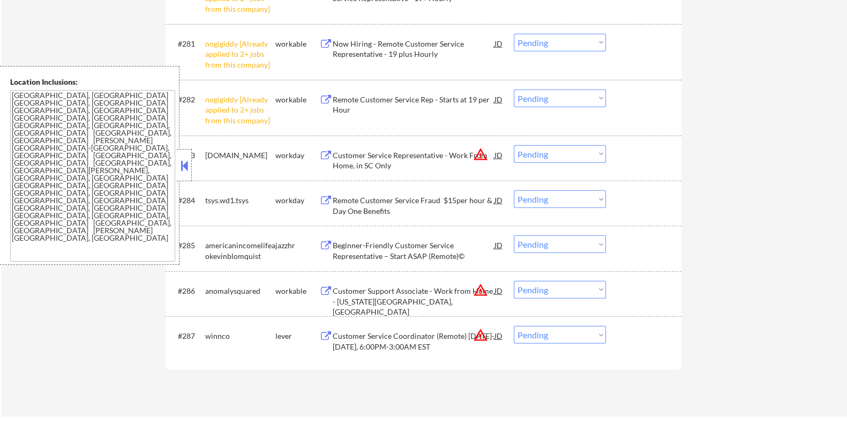
scroll to position [4035, 0]
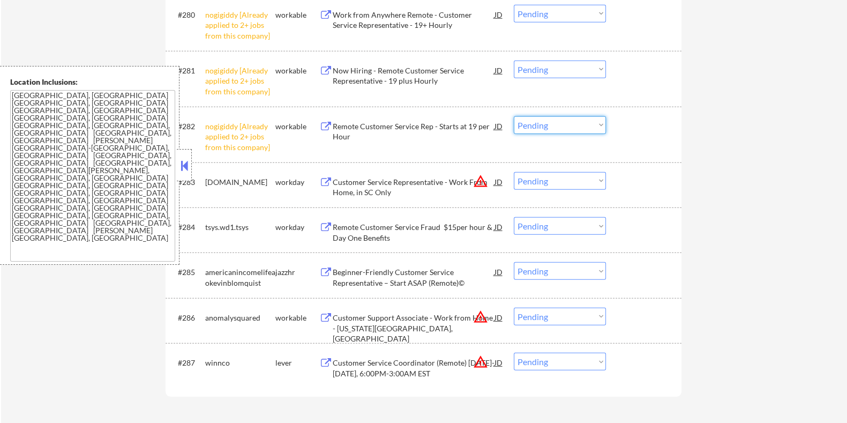
click at [594, 125] on select "Choose an option... Pending Applied Excluded (Questions) Excluded (Expired) Exc…" at bounding box center [560, 125] width 92 height 18
click at [514, 116] on select "Choose an option... Pending Applied Excluded (Questions) Excluded (Expired) Exc…" at bounding box center [560, 125] width 92 height 18
select select ""pending""
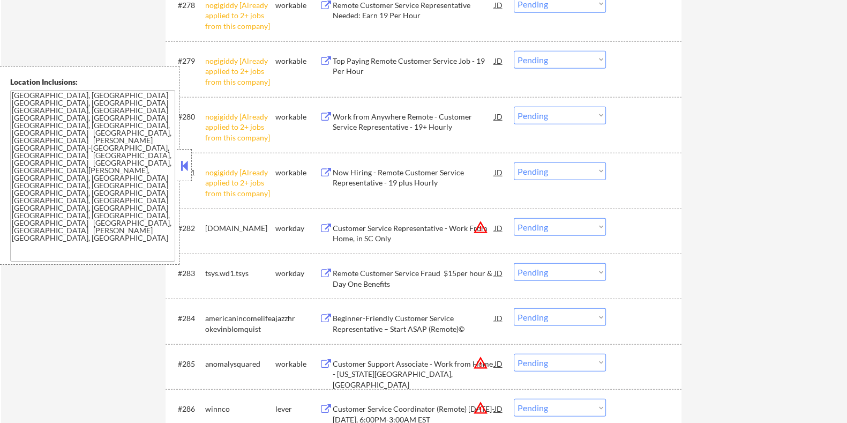
scroll to position [3928, 0]
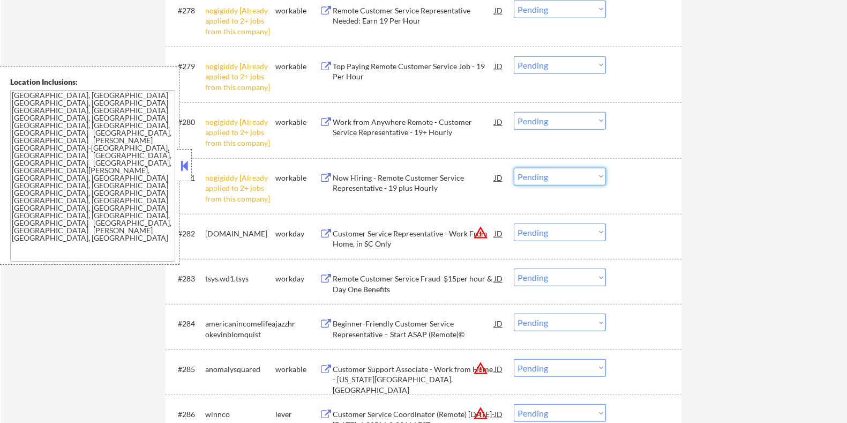
click at [594, 179] on select "Choose an option... Pending Applied Excluded (Questions) Excluded (Expired) Exc…" at bounding box center [560, 177] width 92 height 18
click at [514, 168] on select "Choose an option... Pending Applied Excluded (Questions) Excluded (Expired) Exc…" at bounding box center [560, 177] width 92 height 18
select select ""pending""
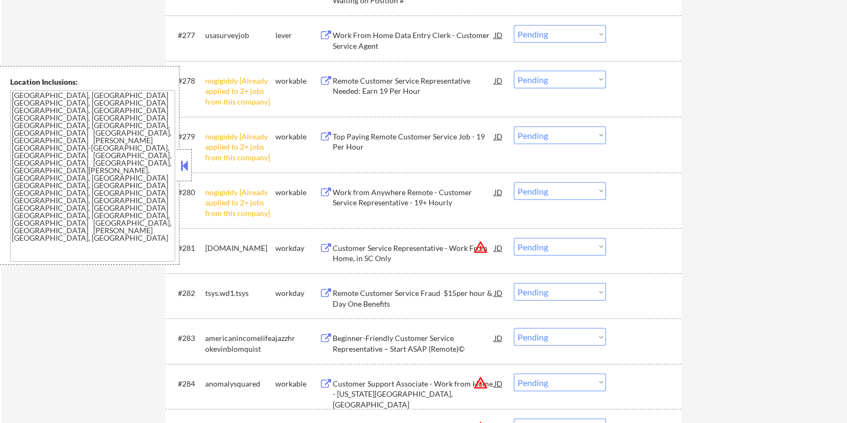
scroll to position [3847, 0]
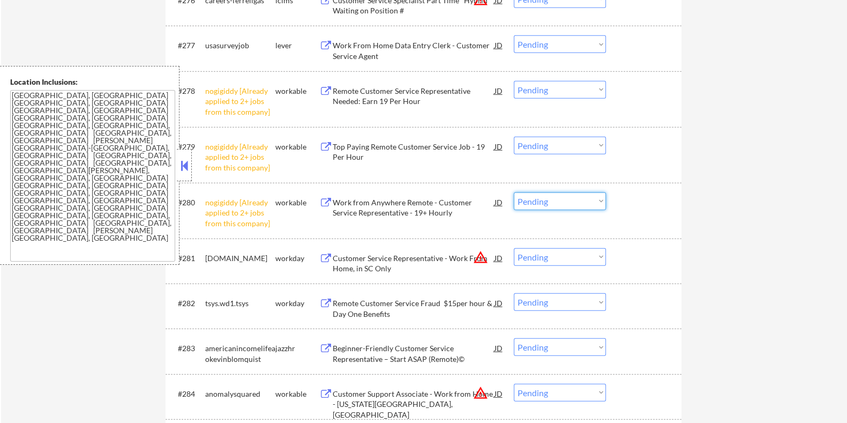
click at [590, 201] on select "Choose an option... Pending Applied Excluded (Questions) Excluded (Expired) Exc…" at bounding box center [560, 201] width 92 height 18
click at [514, 192] on select "Choose an option... Pending Applied Excluded (Questions) Excluded (Expired) Exc…" at bounding box center [560, 201] width 92 height 18
select select ""pending""
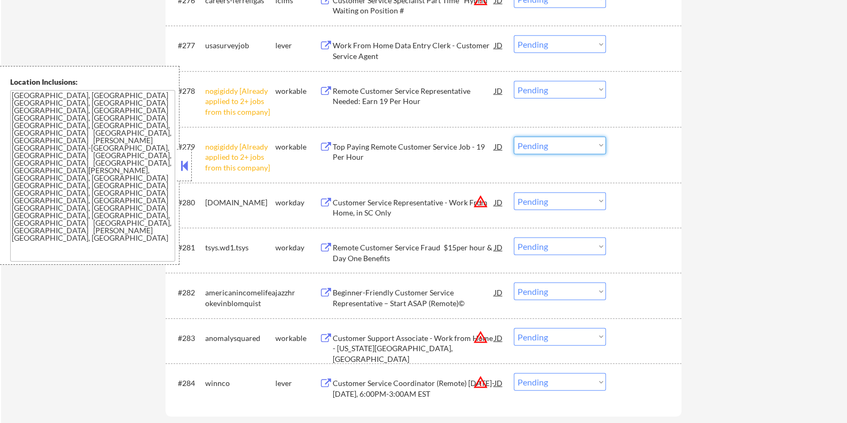
click at [595, 145] on select "Choose an option... Pending Applied Excluded (Questions) Excluded (Expired) Exc…" at bounding box center [560, 146] width 92 height 18
click at [514, 137] on select "Choose an option... Pending Applied Excluded (Questions) Excluded (Expired) Exc…" at bounding box center [560, 146] width 92 height 18
select select ""pending""
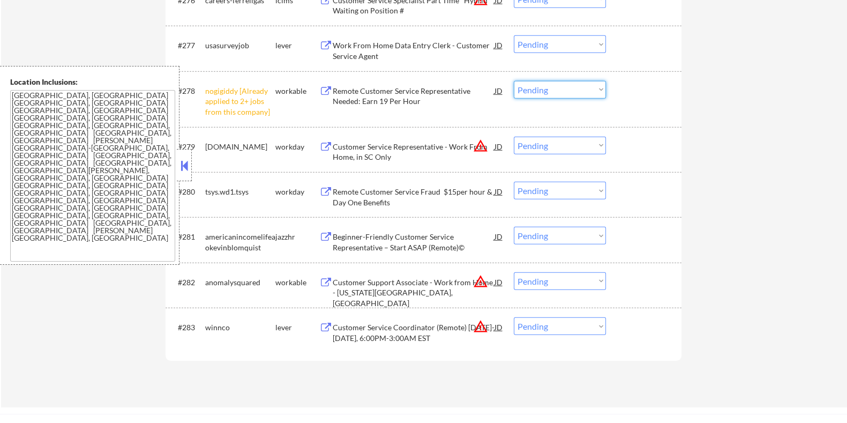
click at [591, 95] on select "Choose an option... Pending Applied Excluded (Questions) Excluded (Expired) Exc…" at bounding box center [560, 90] width 92 height 18
click at [565, 87] on select "Choose an option... Pending Applied Excluded (Questions) Excluded (Expired) Exc…" at bounding box center [560, 90] width 92 height 18
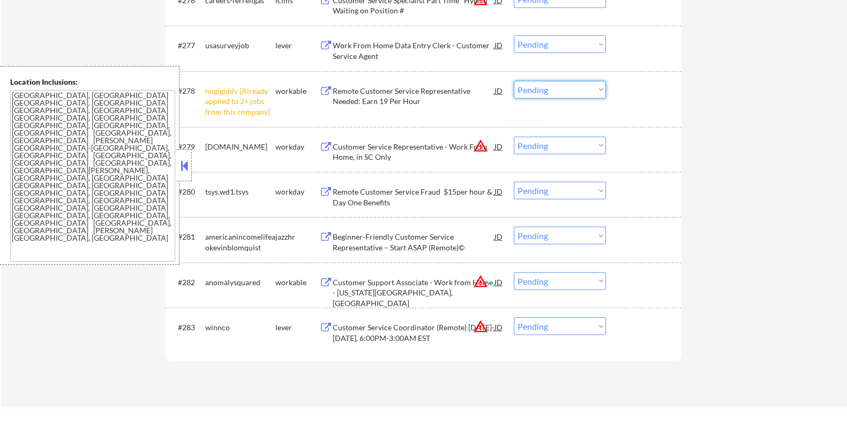
click at [565, 87] on select "Choose an option... Pending Applied Excluded (Questions) Excluded (Expired) Exc…" at bounding box center [560, 90] width 92 height 18
click at [514, 81] on select "Choose an option... Pending Applied Excluded (Questions) Excluded (Expired) Exc…" at bounding box center [560, 90] width 92 height 18
select select ""pending""
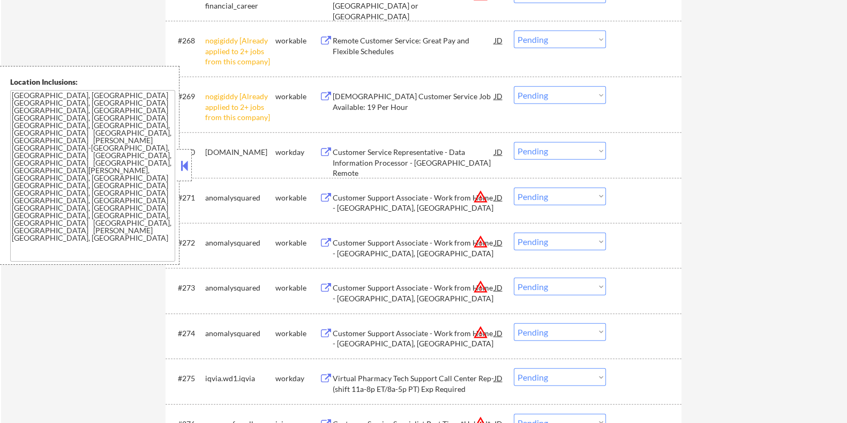
scroll to position [3419, 0]
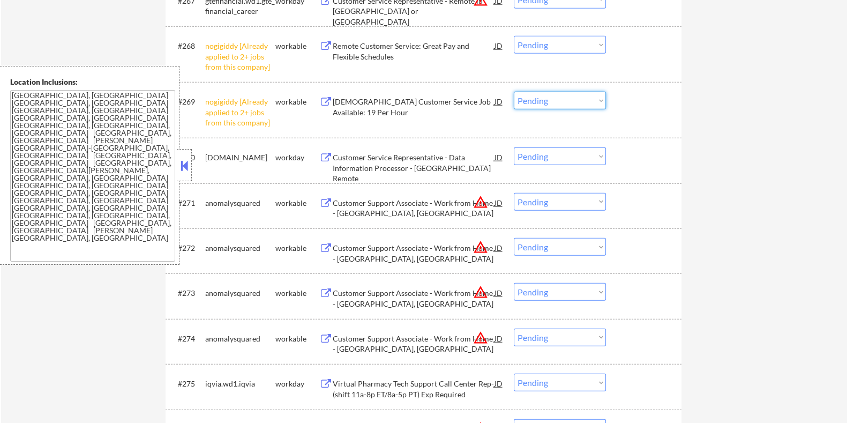
click at [598, 100] on select "Choose an option... Pending Applied Excluded (Questions) Excluded (Expired) Exc…" at bounding box center [560, 101] width 92 height 18
click at [514, 92] on select "Choose an option... Pending Applied Excluded (Questions) Excluded (Expired) Exc…" at bounding box center [560, 101] width 92 height 18
select select ""pending""
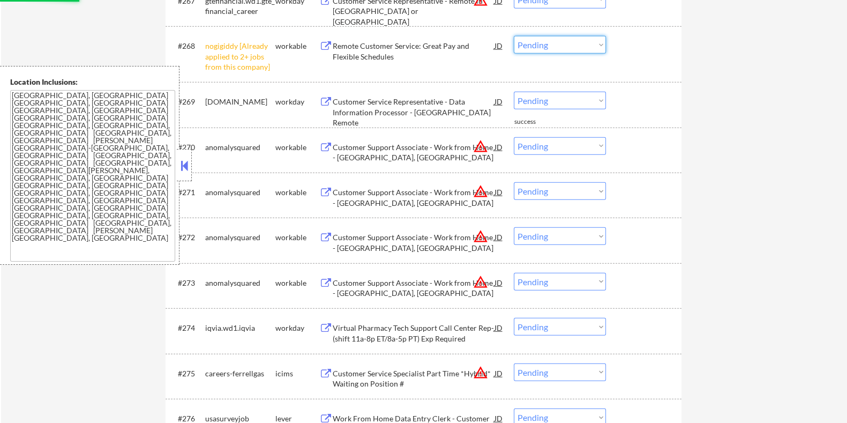
click at [597, 47] on select "Choose an option... Pending Applied Excluded (Questions) Excluded (Expired) Exc…" at bounding box center [560, 45] width 92 height 18
click at [585, 48] on select "Choose an option... Pending Applied Excluded (Questions) Excluded (Expired) Exc…" at bounding box center [560, 45] width 92 height 18
click at [514, 36] on select "Choose an option... Pending Applied Excluded (Questions) Excluded (Expired) Exc…" at bounding box center [560, 45] width 92 height 18
select select ""pending""
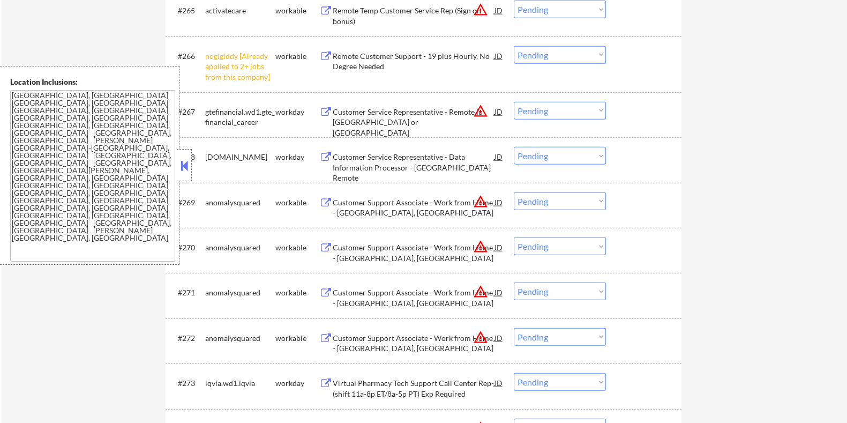
scroll to position [3285, 0]
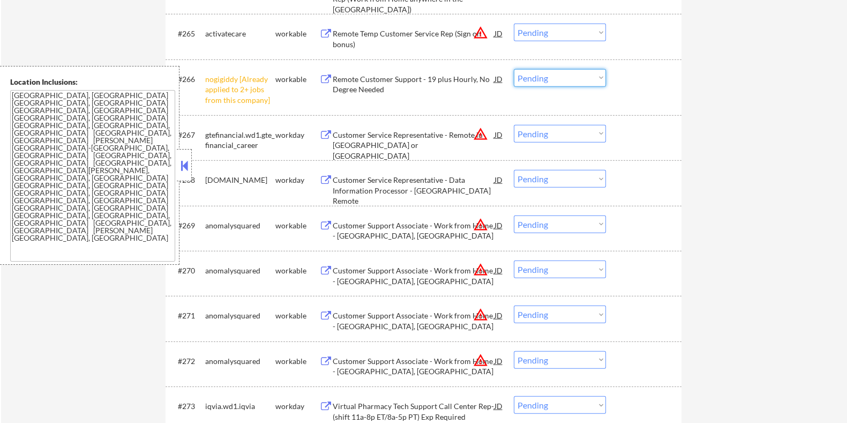
click at [595, 83] on select "Choose an option... Pending Applied Excluded (Questions) Excluded (Expired) Exc…" at bounding box center [560, 78] width 92 height 18
click at [514, 69] on select "Choose an option... Pending Applied Excluded (Questions) Excluded (Expired) Exc…" at bounding box center [560, 78] width 92 height 18
select select ""pending""
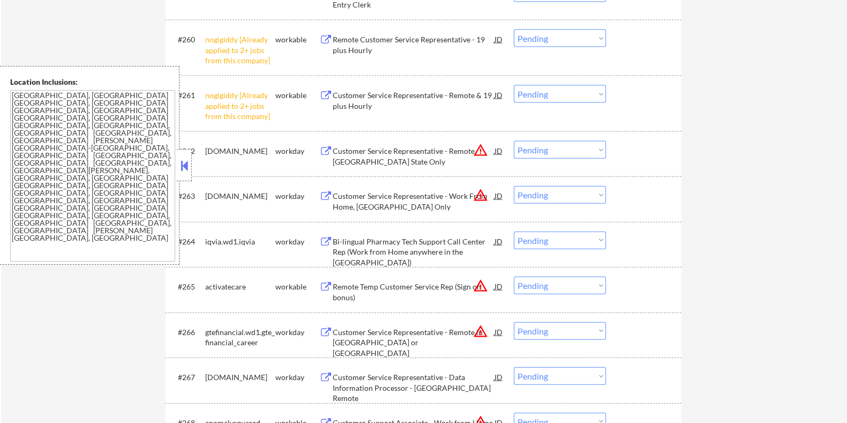
scroll to position [3017, 0]
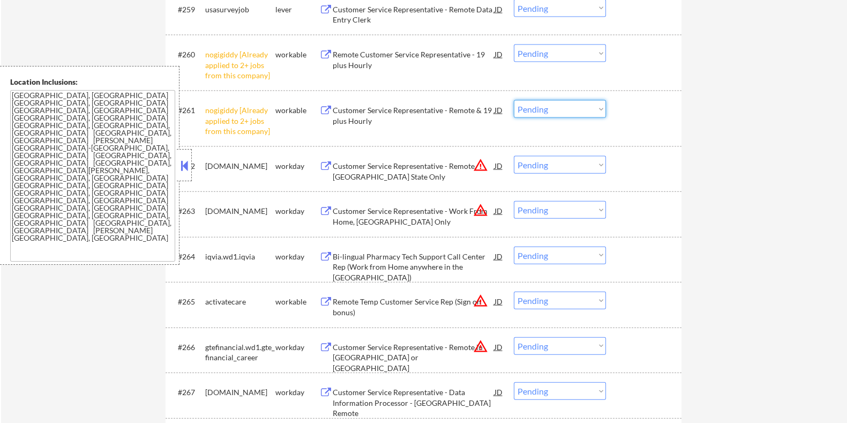
click at [603, 116] on select "Choose an option... Pending Applied Excluded (Questions) Excluded (Expired) Exc…" at bounding box center [560, 109] width 92 height 18
click at [514, 100] on select "Choose an option... Pending Applied Excluded (Questions) Excluded (Expired) Exc…" at bounding box center [560, 109] width 92 height 18
select select ""pending""
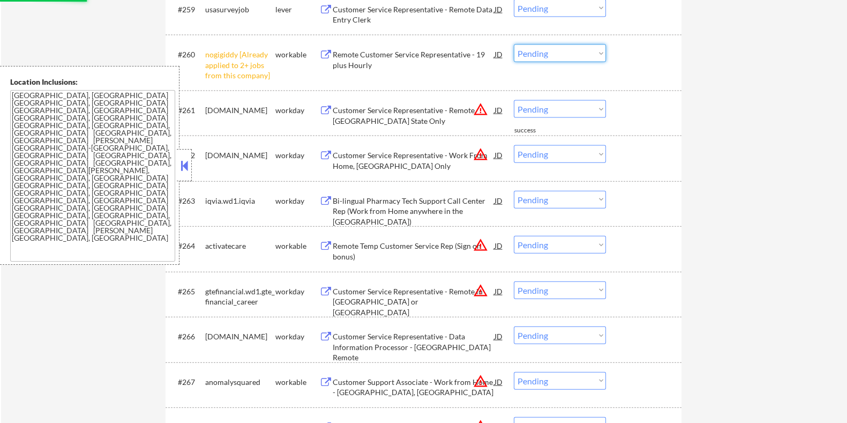
click at [592, 56] on select "Choose an option... Pending Applied Excluded (Questions) Excluded (Expired) Exc…" at bounding box center [560, 53] width 92 height 18
click at [514, 44] on select "Choose an option... Pending Applied Excluded (Questions) Excluded (Expired) Exc…" at bounding box center [560, 53] width 92 height 18
select select ""pending""
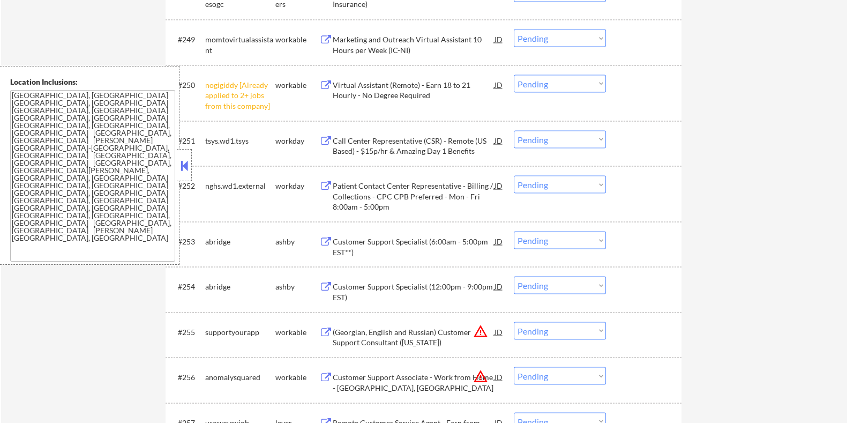
scroll to position [2499, 0]
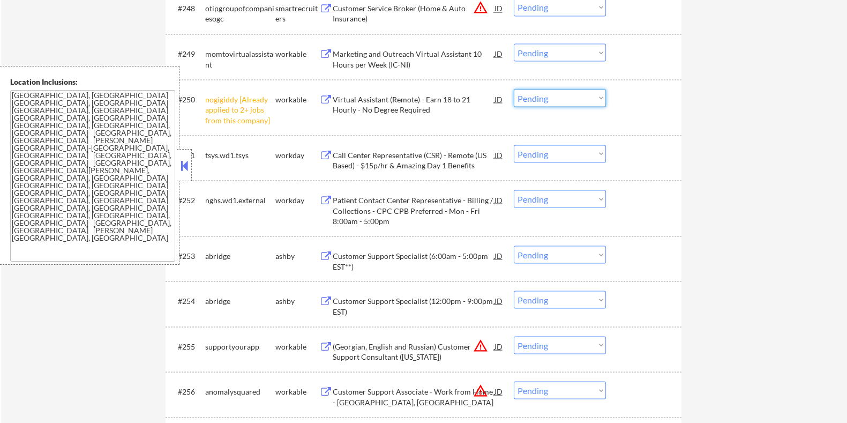
click at [595, 102] on select "Choose an option... Pending Applied Excluded (Questions) Excluded (Expired) Exc…" at bounding box center [560, 98] width 92 height 18
click at [514, 89] on select "Choose an option... Pending Applied Excluded (Questions) Excluded (Expired) Exc…" at bounding box center [560, 98] width 92 height 18
select select ""pending""
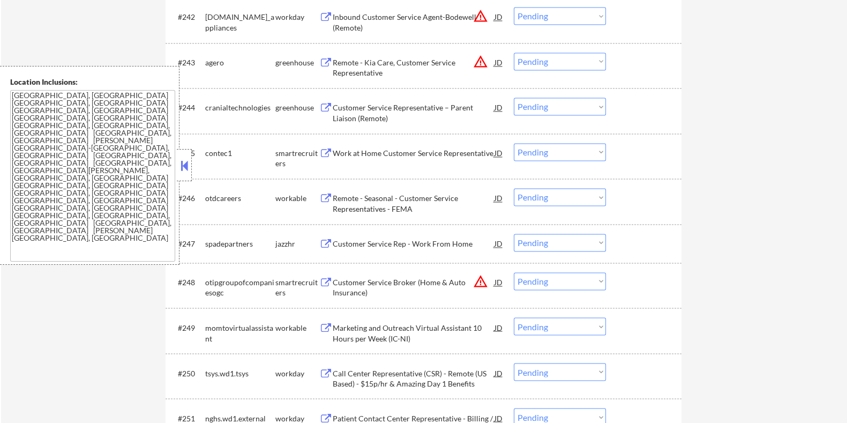
scroll to position [2204, 0]
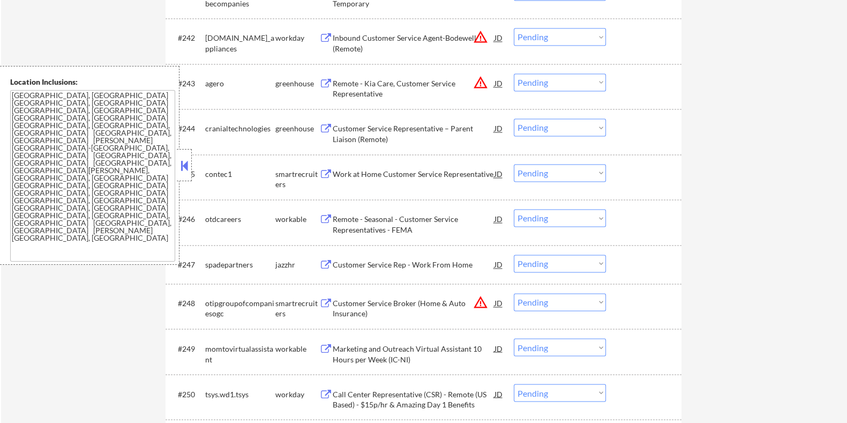
click at [185, 167] on button at bounding box center [184, 166] width 12 height 16
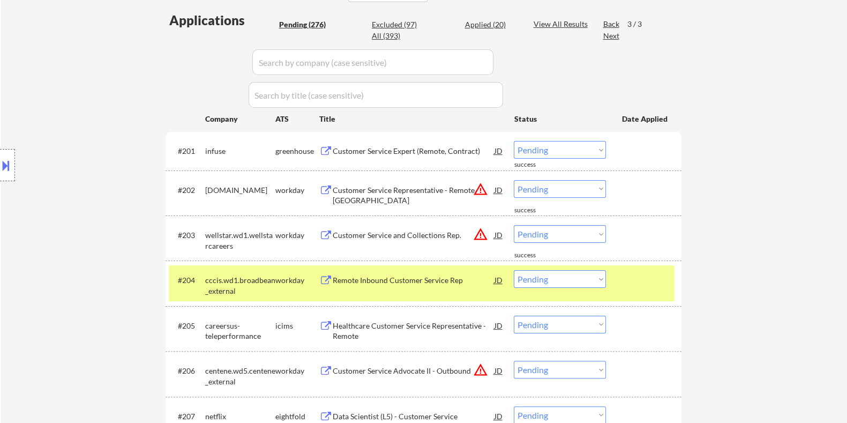
scroll to position [274, 0]
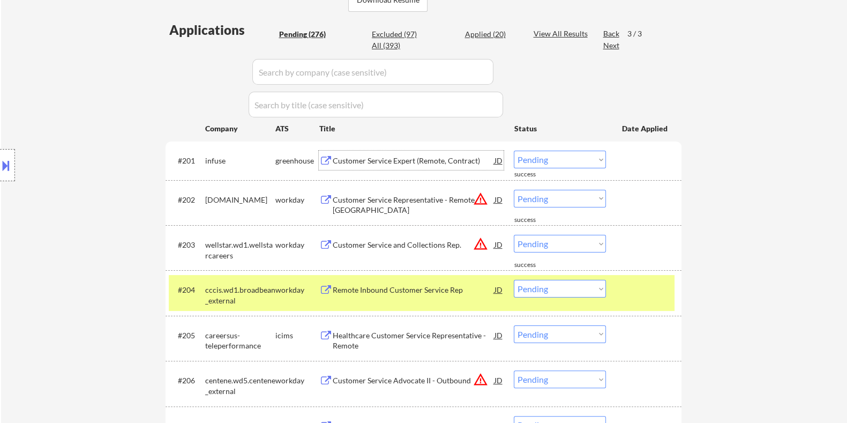
click at [341, 159] on div "Customer Service Expert (Remote, Contract)" at bounding box center [413, 160] width 162 height 11
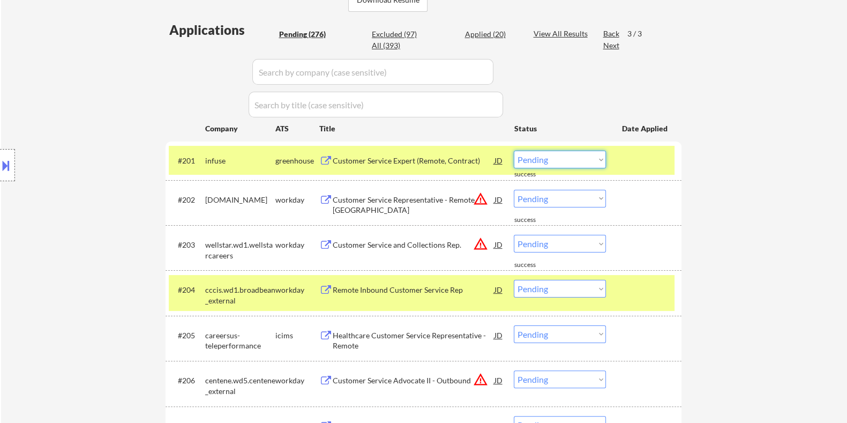
click at [557, 161] on select "Choose an option... Pending Applied Excluded (Questions) Excluded (Expired) Exc…" at bounding box center [560, 160] width 92 height 18
click at [514, 151] on select "Choose an option... Pending Applied Excluded (Questions) Excluded (Expired) Exc…" at bounding box center [560, 160] width 92 height 18
select select ""pending""
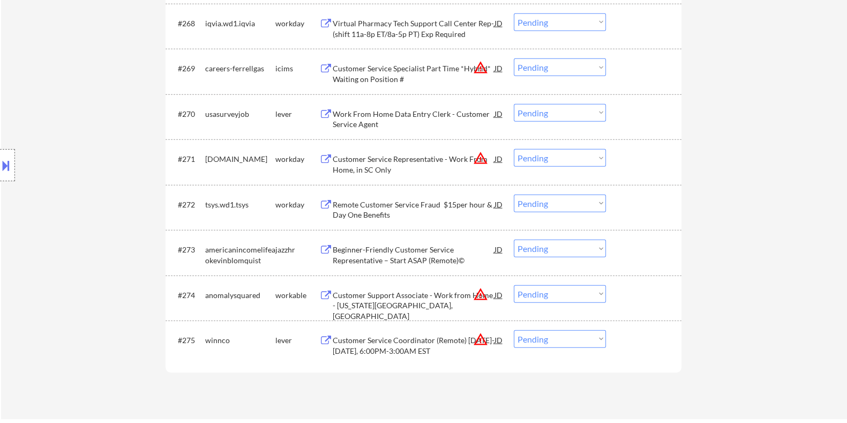
scroll to position [3415, 0]
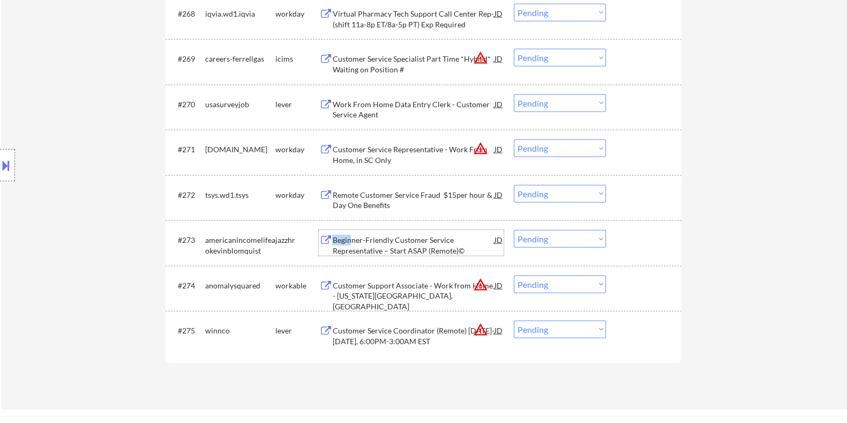
drag, startPoint x: 353, startPoint y: 230, endPoint x: 353, endPoint y: 256, distance: 25.2
click at [353, 256] on div "#273 americanincomelifeaokevinblomquist jazzhr Beginner-Friendly Customer Servi…" at bounding box center [422, 242] width 506 height 35
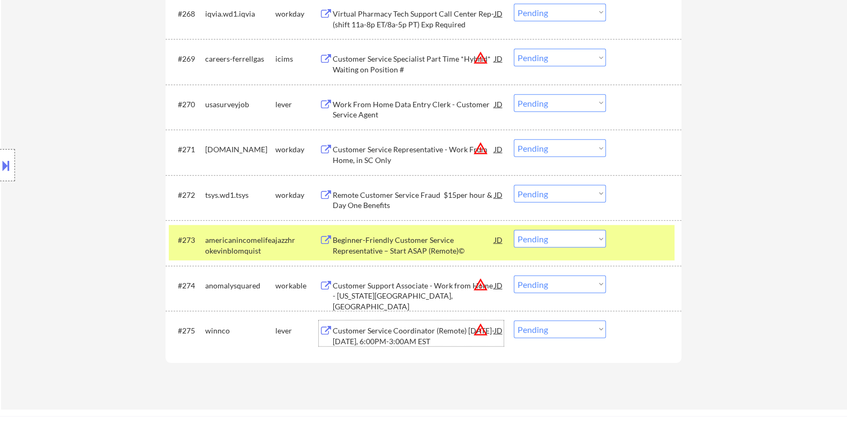
click at [370, 333] on div "Customer Service Coordinator (Remote) Monday-Friday, 6:00PM-3:00AM EST" at bounding box center [413, 335] width 162 height 21
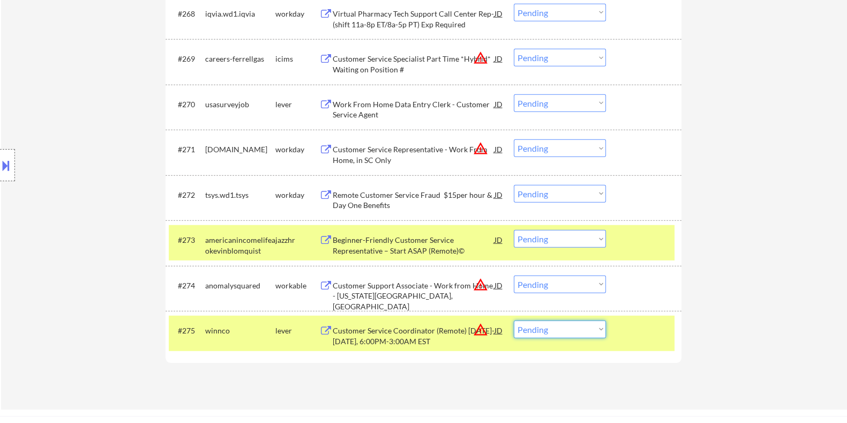
click at [536, 330] on select "Choose an option... Pending Applied Excluded (Questions) Excluded (Expired) Exc…" at bounding box center [560, 330] width 92 height 18
select select ""excluded__expired_""
click at [514, 321] on select "Choose an option... Pending Applied Excluded (Questions) Excluded (Expired) Exc…" at bounding box center [560, 330] width 92 height 18
click at [561, 228] on div "#273 americanincomelifeaokevinblomquist jazzhr Beginner-Friendly Customer Servi…" at bounding box center [422, 242] width 506 height 35
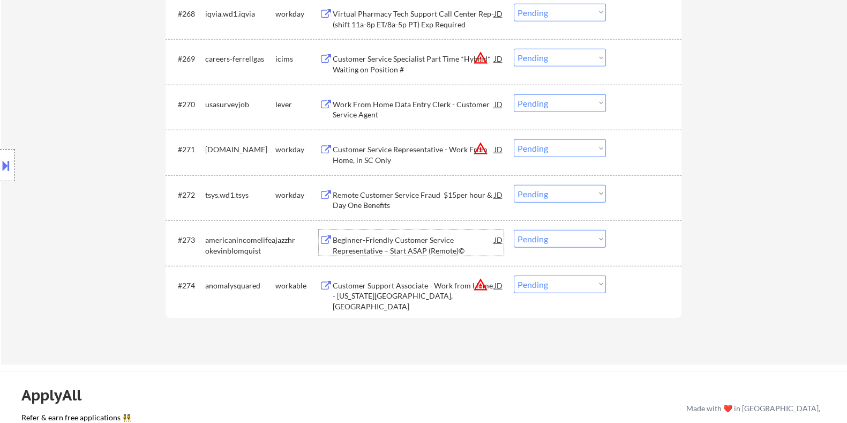
click at [438, 242] on div "Beginner-Friendly Customer Service Representative – Start ASAP (Remote)©" at bounding box center [413, 245] width 162 height 21
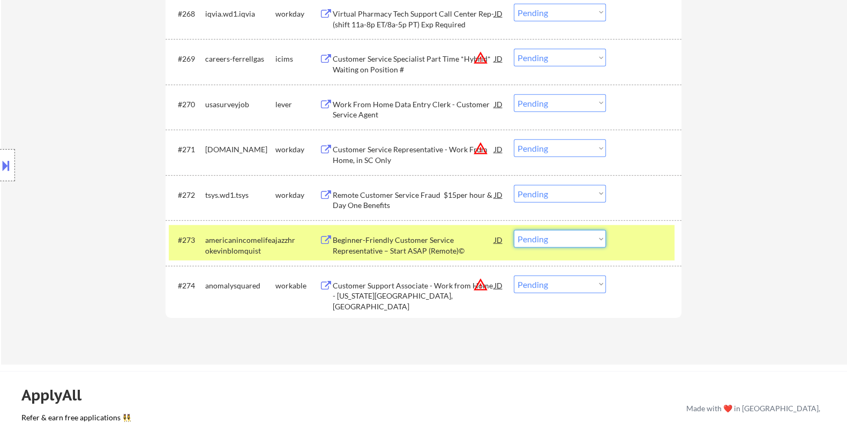
click at [540, 234] on select "Choose an option... Pending Applied Excluded (Questions) Excluded (Expired) Exc…" at bounding box center [560, 239] width 92 height 18
click at [514, 230] on select "Choose an option... Pending Applied Excluded (Questions) Excluded (Expired) Exc…" at bounding box center [560, 239] width 92 height 18
select select ""pending""
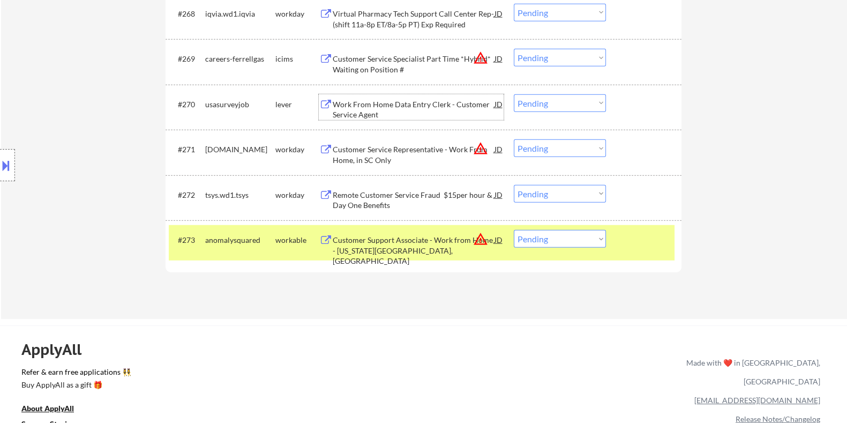
click at [421, 106] on div "Work From Home Data Entry Clerk - Customer Service Agent" at bounding box center [413, 109] width 162 height 21
